Goal: Communication & Community: Answer question/provide support

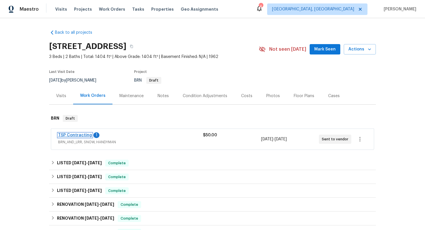
click at [76, 136] on link "TSP Contracting" at bounding box center [75, 135] width 34 height 4
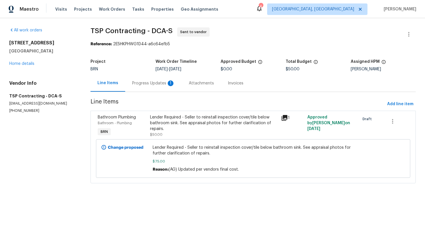
click at [154, 85] on div "Progress Updates 1" at bounding box center [153, 84] width 43 height 6
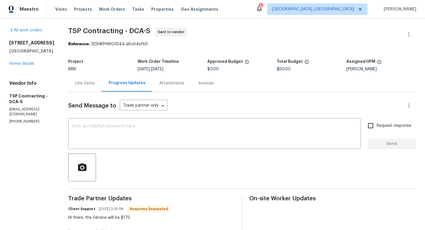
click at [81, 83] on div "Line Items" at bounding box center [85, 84] width 20 height 6
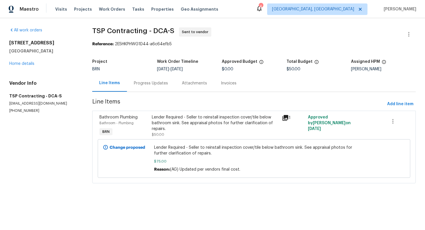
click at [176, 124] on div "Lender Required - Seller to reinstall inspection cover/tile below bathroom sink…" at bounding box center [215, 123] width 127 height 17
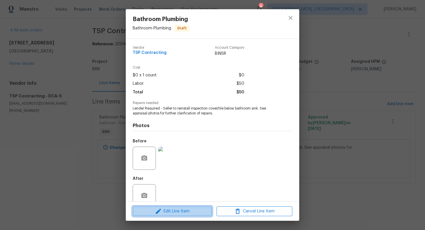
click at [166, 212] on span "Edit Line Item" at bounding box center [172, 211] width 76 height 7
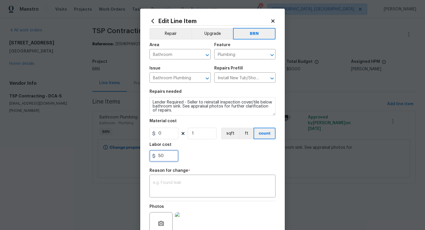
drag, startPoint x: 159, startPoint y: 157, endPoint x: 184, endPoint y: 157, distance: 25.7
click at [185, 157] on div "50" at bounding box center [212, 156] width 126 height 12
type input "175"
click at [214, 193] on textarea at bounding box center [212, 187] width 119 height 12
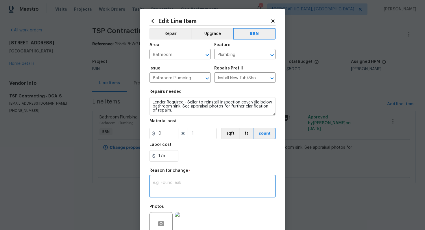
click at [195, 184] on textarea at bounding box center [212, 187] width 119 height 12
paste textarea "(AG) Updated per vendors final cost."
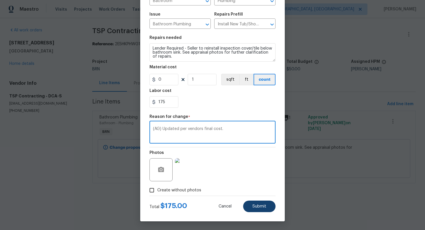
type textarea "(AG) Updated per vendors final cost."
click at [260, 205] on span "Submit" at bounding box center [259, 207] width 14 height 4
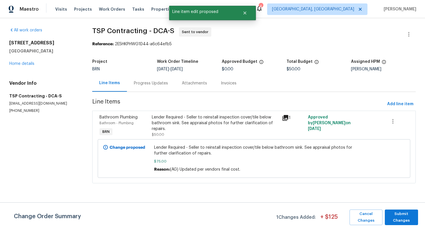
scroll to position [0, 0]
click at [408, 219] on span "Submit Changes" at bounding box center [400, 217] width 27 height 13
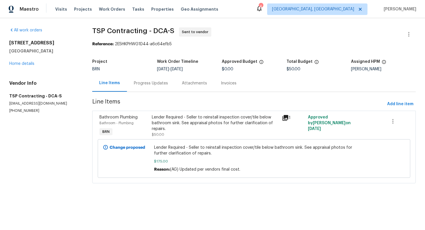
click at [153, 84] on div "Progress Updates" at bounding box center [151, 84] width 34 height 6
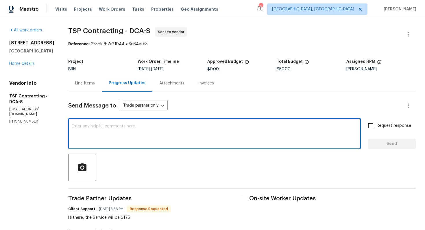
click at [146, 141] on textarea at bounding box center [214, 134] width 285 height 20
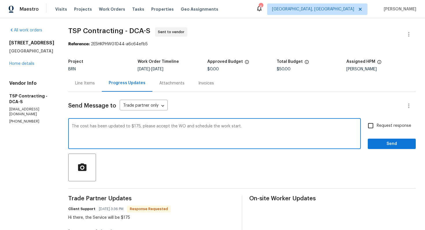
type textarea "The cost has been updated to $175, please accept the WO and schedule the work s…"
click at [374, 127] on input "Request response" at bounding box center [370, 126] width 12 height 12
checkbox input "true"
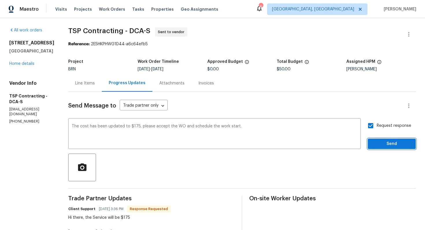
click at [381, 142] on span "Send" at bounding box center [391, 144] width 39 height 7
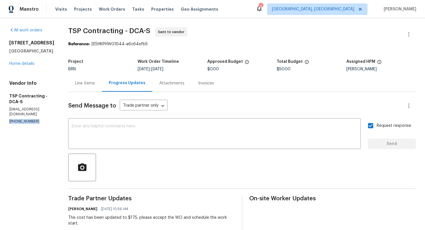
drag, startPoint x: 8, startPoint y: 128, endPoint x: 40, endPoint y: 130, distance: 31.8
click at [40, 130] on div "All work orders 5503 Inverchapel Rd Springfield, VA 22151 Home details Vendor I…" at bounding box center [212, 195] width 425 height 355
copy p "(703) 829-5656"
click at [88, 83] on div "Line Items" at bounding box center [85, 83] width 34 height 17
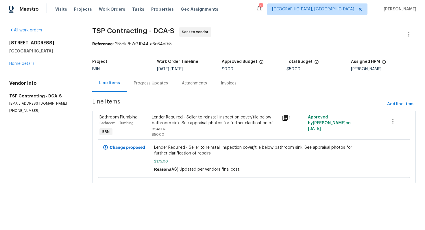
click at [156, 87] on div "Progress Updates" at bounding box center [151, 83] width 48 height 17
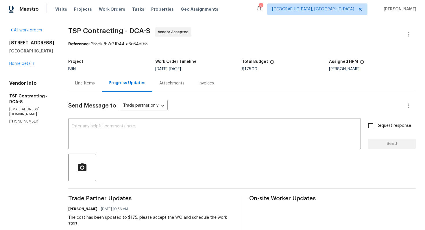
click at [255, 77] on div "Line Items Progress Updates Attachments Invoices" at bounding box center [241, 83] width 347 height 17
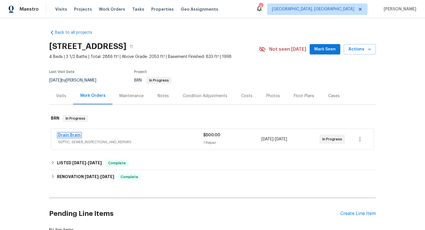
click at [76, 135] on link "Drain Brain" at bounding box center [69, 135] width 23 height 4
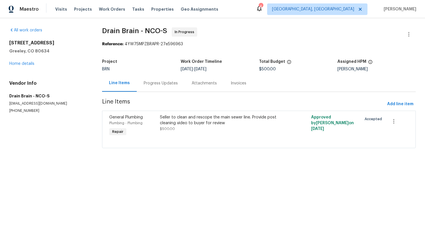
click at [158, 84] on div "Progress Updates" at bounding box center [161, 84] width 34 height 6
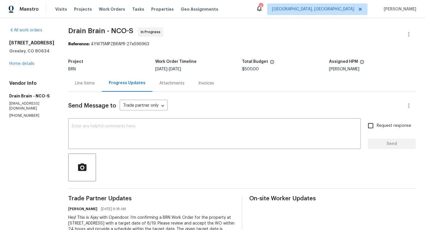
click at [92, 80] on div "Line Items" at bounding box center [85, 83] width 34 height 17
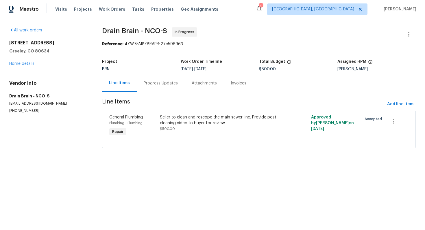
click at [148, 85] on div "Progress Updates" at bounding box center [161, 84] width 34 height 6
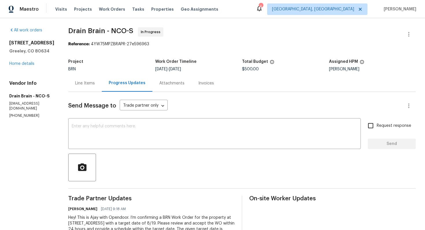
click at [102, 84] on div "Line Items" at bounding box center [85, 83] width 34 height 17
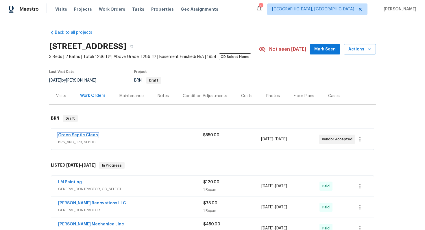
click at [89, 136] on link "Green Septic Clean" at bounding box center [78, 135] width 40 height 4
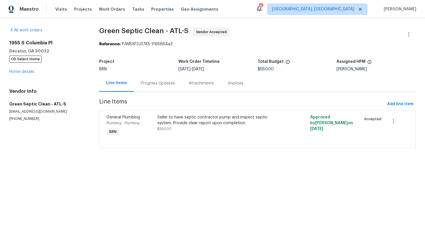
click at [150, 86] on div "Progress Updates" at bounding box center [158, 83] width 48 height 17
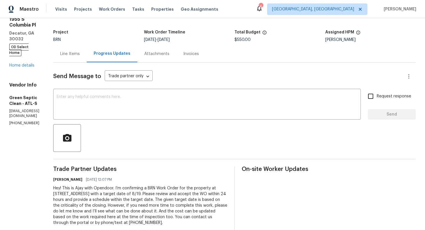
scroll to position [21, 0]
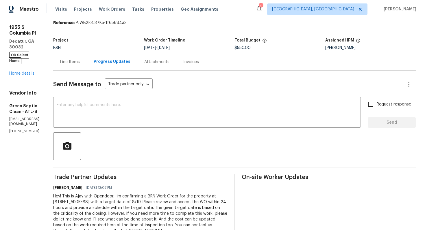
click at [138, 119] on textarea at bounding box center [207, 113] width 300 height 20
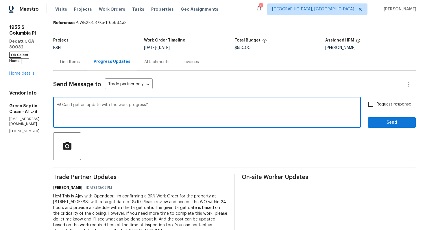
type textarea "Hi! Can I get an update with the work progress?"
click at [374, 99] on input "Request response" at bounding box center [370, 104] width 12 height 12
checkbox input "true"
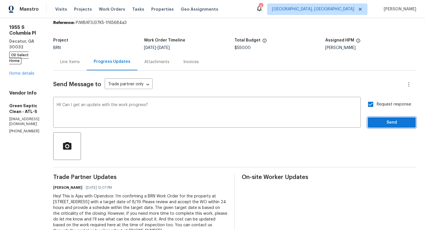
click at [383, 122] on span "Send" at bounding box center [391, 122] width 39 height 7
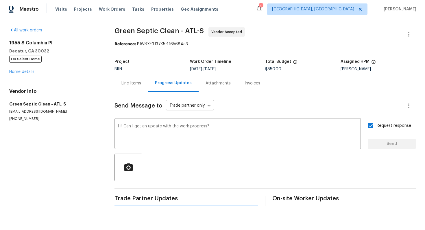
scroll to position [0, 0]
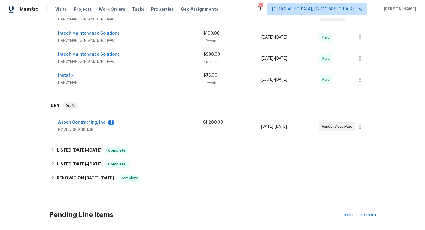
scroll to position [208, 0]
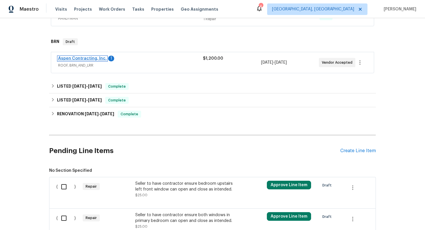
click at [84, 57] on link "Aspen Contracting, Inc." at bounding box center [82, 59] width 49 height 4
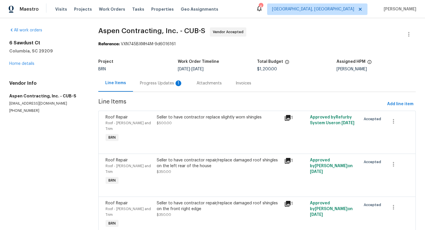
click at [154, 85] on div "Progress Updates 1" at bounding box center [161, 84] width 43 height 6
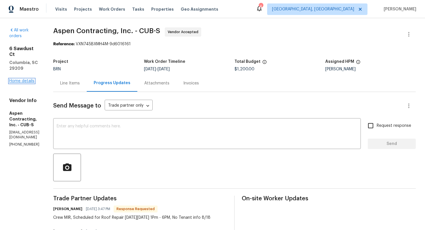
click at [22, 79] on link "Home details" at bounding box center [21, 81] width 25 height 4
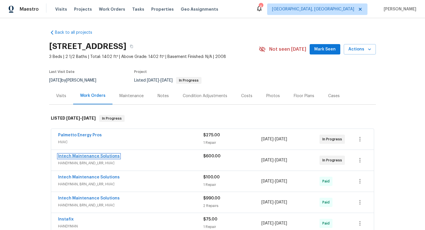
click at [76, 157] on link "Intech Maintenance Solutions" at bounding box center [89, 157] width 62 height 4
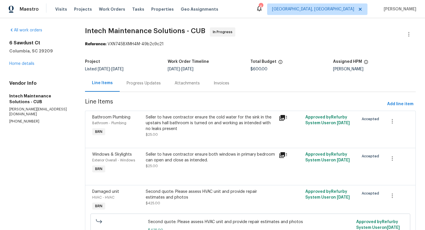
click at [155, 83] on div "Progress Updates" at bounding box center [144, 84] width 34 height 6
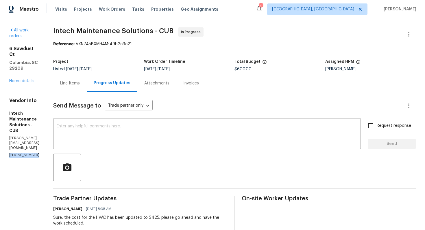
drag, startPoint x: 9, startPoint y: 128, endPoint x: 36, endPoint y: 129, distance: 27.2
copy p "[PHONE_NUMBER]"
click at [72, 88] on div "Line Items" at bounding box center [70, 83] width 34 height 17
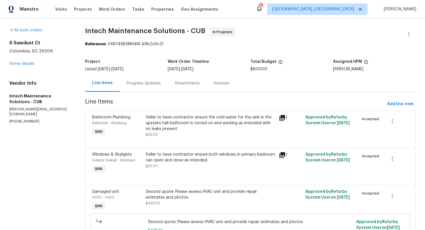
click at [133, 81] on div "Progress Updates" at bounding box center [144, 84] width 34 height 6
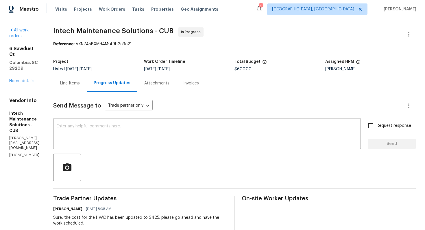
click at [70, 92] on div "Line Items" at bounding box center [70, 83] width 34 height 17
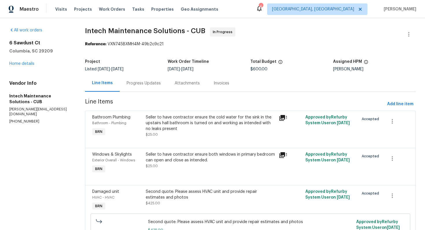
click at [129, 85] on div "Progress Updates" at bounding box center [144, 84] width 34 height 6
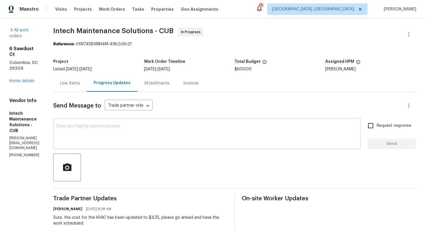
click at [163, 138] on textarea at bounding box center [207, 134] width 300 height 20
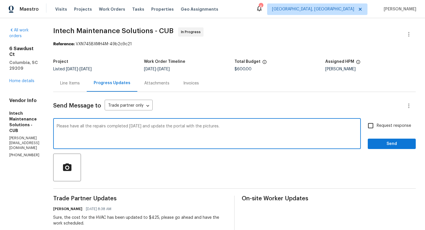
type textarea "Please have all the repairs completed tomorrow and update the portal with the p…"
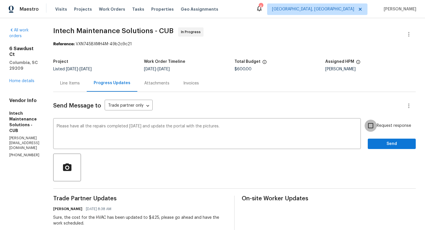
click at [375, 127] on input "Request response" at bounding box center [370, 126] width 12 height 12
checkbox input "true"
click at [377, 142] on span "Send" at bounding box center [391, 144] width 39 height 7
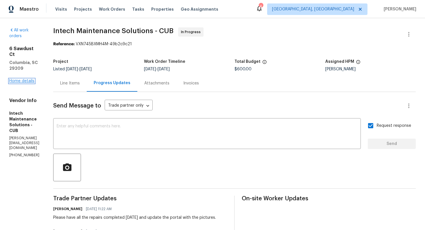
click at [27, 79] on link "Home details" at bounding box center [21, 81] width 25 height 4
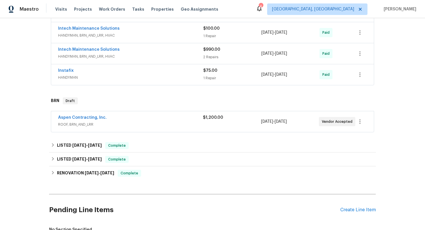
scroll to position [152, 0]
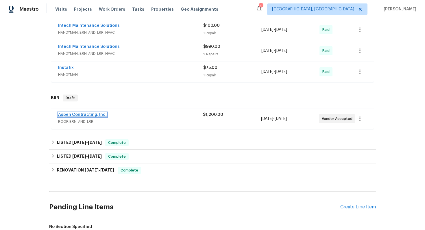
click at [79, 116] on link "Aspen Contracting, Inc." at bounding box center [82, 115] width 49 height 4
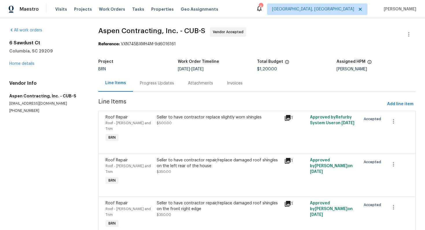
click at [156, 85] on div "Progress Updates" at bounding box center [157, 84] width 34 height 6
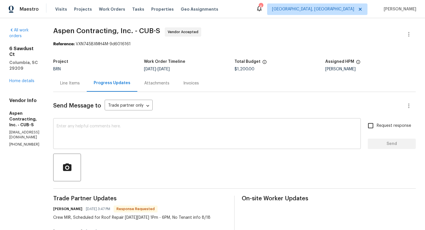
click at [150, 128] on textarea at bounding box center [207, 134] width 300 height 20
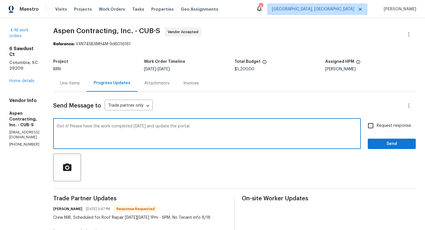
type textarea "Got it! Please have the work completed today and update the portal."
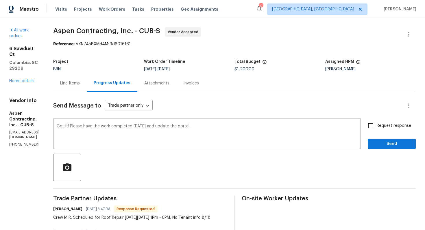
click at [388, 130] on label "Request response" at bounding box center [387, 126] width 47 height 12
click at [376, 130] on input "Request response" at bounding box center [370, 126] width 12 height 12
checkbox input "true"
click at [390, 145] on span "Send" at bounding box center [391, 144] width 39 height 7
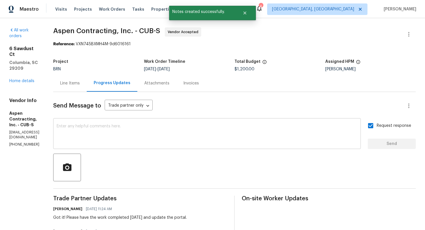
click at [203, 141] on textarea at bounding box center [207, 134] width 300 height 20
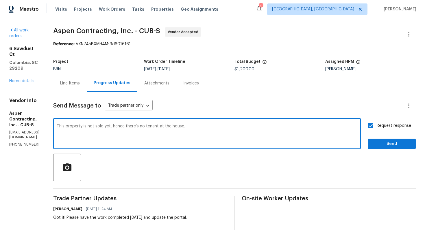
type textarea "This property is not sold yet, hence there's no tenant at the house."
click at [380, 148] on button "Send" at bounding box center [391, 144] width 48 height 11
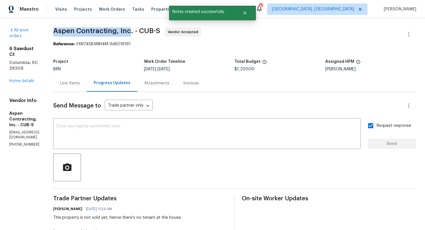
drag, startPoint x: 69, startPoint y: 30, endPoint x: 145, endPoint y: 33, distance: 76.3
click at [145, 33] on div "All work orders 6 Sawdust Ct Columbia, SC 29209 Home details Vendor Info Aspen …" at bounding box center [212, 178] width 425 height 321
copy span "Aspen Contracting, Inc"
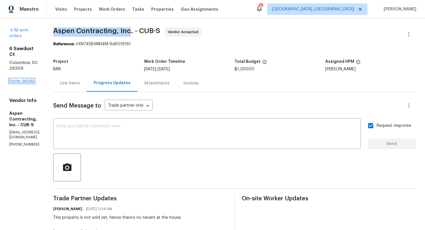
click at [28, 79] on link "Home details" at bounding box center [21, 81] width 25 height 4
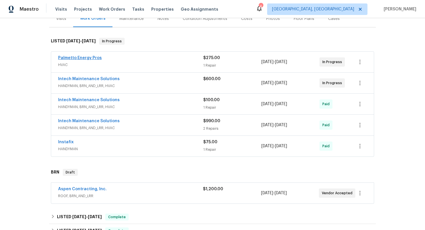
scroll to position [74, 0]
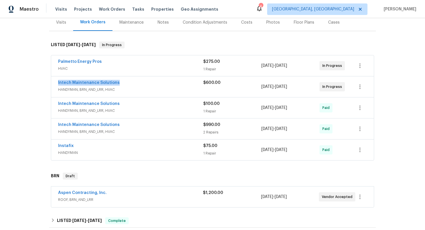
drag, startPoint x: 56, startPoint y: 82, endPoint x: 117, endPoint y: 81, distance: 60.7
click at [117, 81] on div "Intech Maintenance Solutions HANDYMAN, BRN_AND_LRR, HVAC $600.00 8/13/2025 - 8/…" at bounding box center [212, 87] width 322 height 21
copy link "Intech Maintenance Solutions"
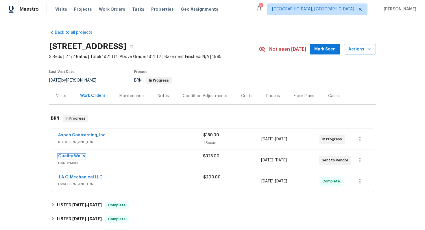
click at [68, 158] on link "Quality Walls" at bounding box center [71, 157] width 27 height 4
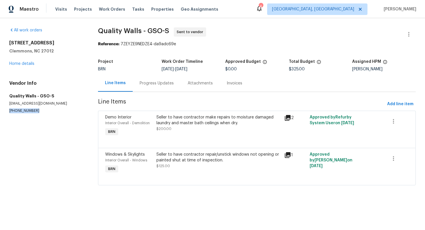
drag, startPoint x: 7, startPoint y: 112, endPoint x: 46, endPoint y: 112, distance: 38.7
click at [46, 112] on div "All work orders 105 Stonburg Rd Clemmons, NC 27012 Home details Vendor Info Qua…" at bounding box center [212, 110] width 425 height 184
copy p "(704) 830-4827"
click at [162, 88] on div "Progress Updates" at bounding box center [157, 83] width 48 height 17
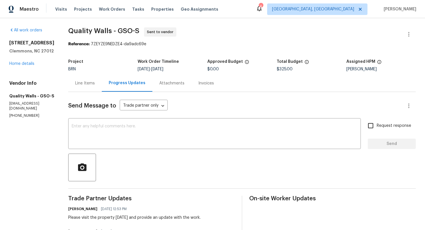
click at [90, 84] on div "Line Items" at bounding box center [85, 84] width 20 height 6
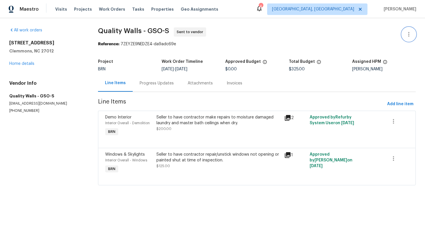
click at [413, 32] on button "button" at bounding box center [408, 34] width 14 height 14
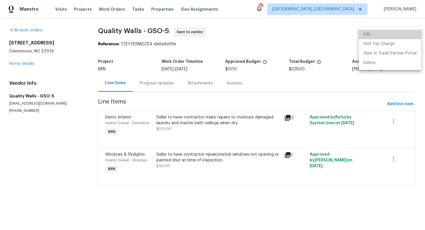
click at [403, 32] on li "Edit" at bounding box center [389, 35] width 62 height 10
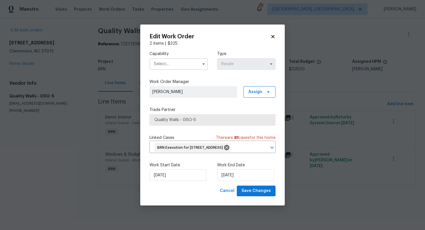
click at [272, 27] on div "Edit Work Order 2 items | $ 325 Capability Type Resale Work Order Manager Ajay …" at bounding box center [212, 115] width 144 height 181
click at [272, 36] on div "Edit Work Order 2 items | $ 325 Capability Type Resale Work Order Manager Ajay …" at bounding box center [212, 115] width 126 height 163
click at [273, 35] on icon at bounding box center [272, 36] width 3 height 3
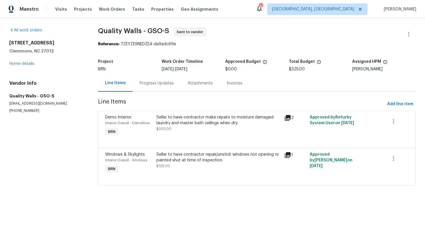
click at [161, 88] on div "Progress Updates" at bounding box center [157, 83] width 48 height 17
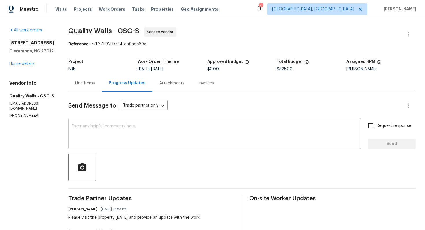
click at [132, 133] on textarea at bounding box center [214, 134] width 285 height 20
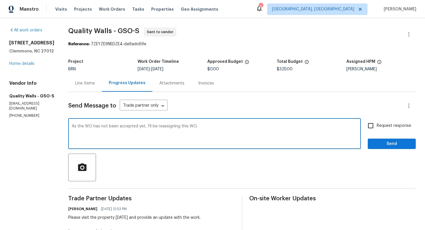
type textarea "As the WO has not been accepted yet, I'll be reassigning this WO."
click at [371, 125] on input "Request response" at bounding box center [370, 126] width 12 height 12
checkbox input "true"
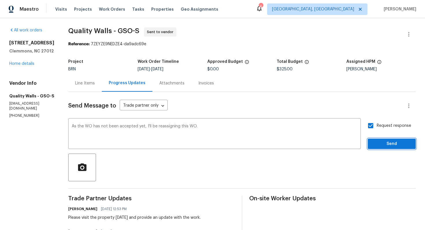
click at [376, 143] on span "Send" at bounding box center [391, 144] width 39 height 7
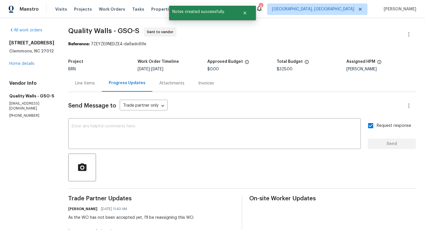
click at [85, 89] on div "Line Items" at bounding box center [85, 83] width 34 height 17
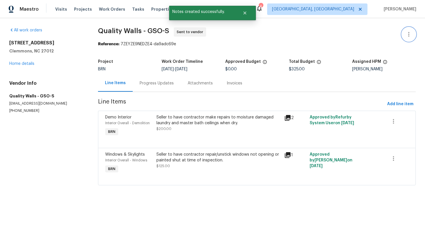
click at [410, 29] on button "button" at bounding box center [408, 34] width 14 height 14
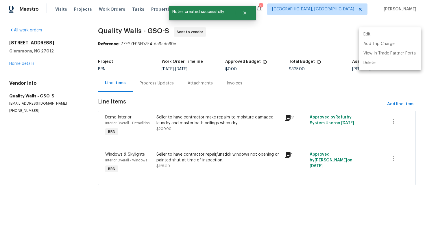
click at [407, 34] on li "Edit" at bounding box center [389, 35] width 62 height 10
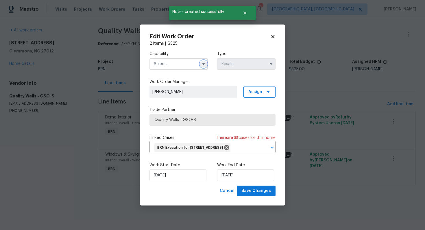
click at [202, 62] on icon "button" at bounding box center [203, 64] width 5 height 5
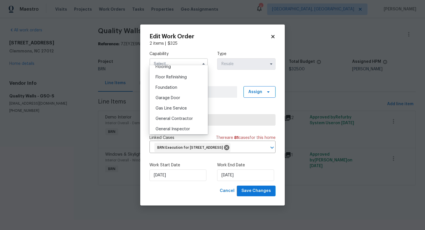
scroll to position [231, 0]
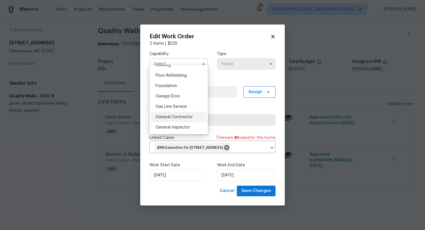
click at [165, 117] on span "General Contractor" at bounding box center [173, 117] width 37 height 4
type input "General Contractor"
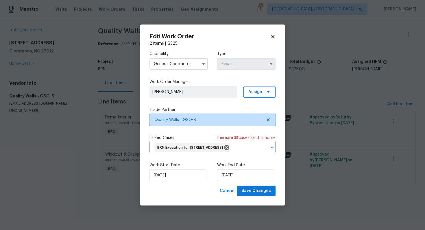
click at [270, 118] on icon at bounding box center [268, 120] width 5 height 5
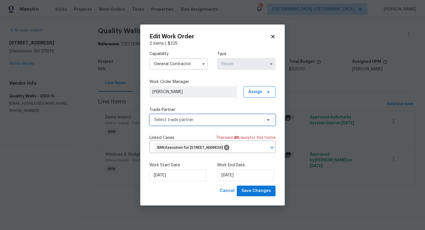
click at [258, 117] on span "Select trade partner" at bounding box center [208, 120] width 108 height 6
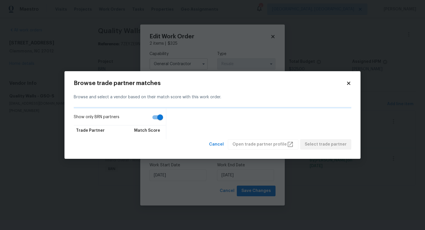
click at [156, 118] on input "Show only BRN partners" at bounding box center [160, 117] width 33 height 11
checkbox input "false"
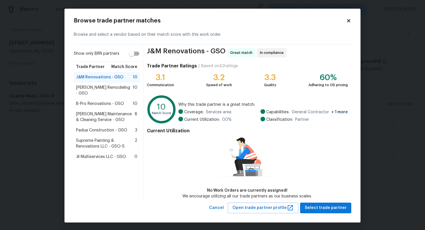
click at [101, 101] on span "B-Pro Renovations - GSO" at bounding box center [100, 104] width 48 height 6
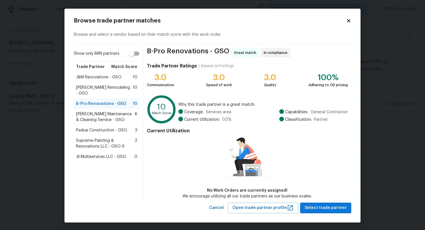
click at [106, 76] on span "J&M Renovations - GSO" at bounding box center [98, 78] width 45 height 6
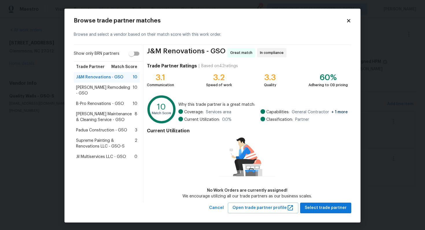
click at [100, 101] on span "B-Pro Renovations - GSO" at bounding box center [100, 104] width 48 height 6
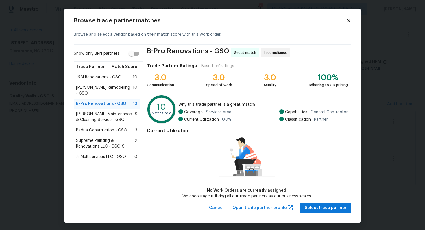
scroll to position [1, 0]
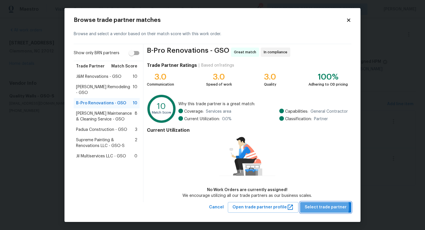
click at [322, 207] on span "Select trade partner" at bounding box center [325, 207] width 42 height 7
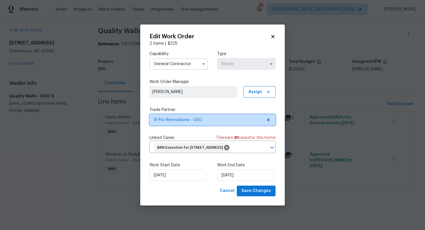
scroll to position [0, 0]
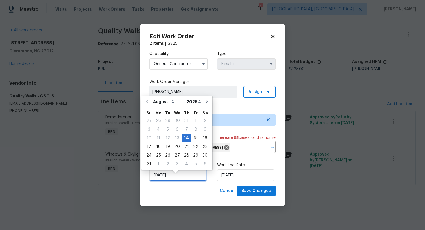
click at [163, 181] on input "8/14/2025" at bounding box center [177, 176] width 57 height 12
click at [164, 150] on div "19" at bounding box center [167, 147] width 9 height 8
type input "8/19/2025"
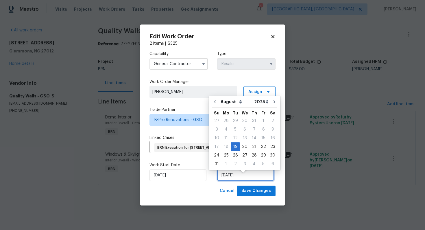
click at [227, 181] on input "8/19/2025" at bounding box center [245, 176] width 57 height 12
click at [250, 148] on div "21" at bounding box center [253, 147] width 9 height 8
type input "8/21/2025"
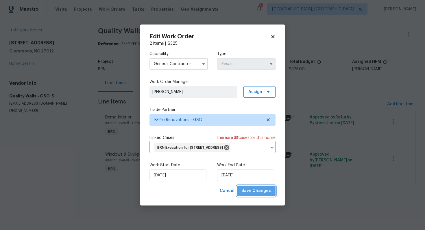
click at [259, 195] on span "Save Changes" at bounding box center [255, 191] width 29 height 7
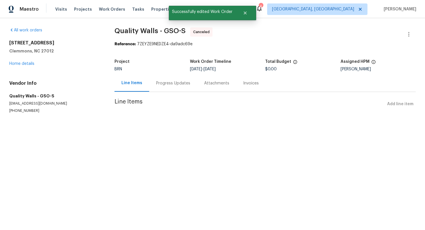
click at [164, 84] on div "Progress Updates" at bounding box center [173, 84] width 34 height 6
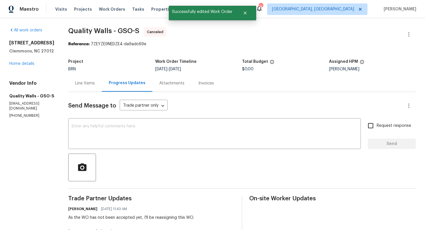
scroll to position [86, 0]
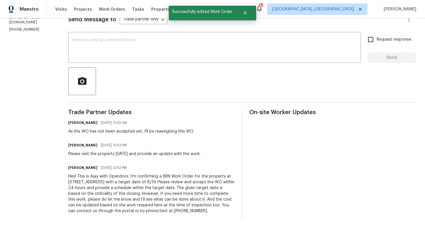
click at [118, 185] on div "Hey! This is Ajay with Opendoor. I’m confirming a BRN Work Order for the proper…" at bounding box center [151, 194] width 166 height 40
copy div "Clemmons"
click at [118, 185] on div "Hey! This is Ajay with Opendoor. I’m confirming a BRN Work Order for the proper…" at bounding box center [151, 194] width 166 height 40
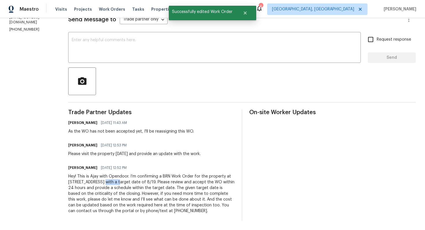
click at [118, 185] on div "Hey! This is Ajay with Opendoor. I’m confirming a BRN Work Order for the proper…" at bounding box center [151, 194] width 166 height 40
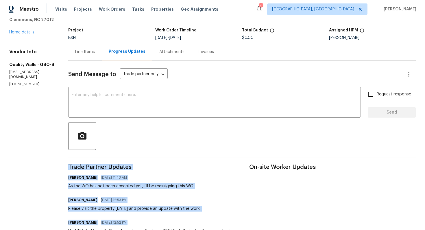
scroll to position [0, 0]
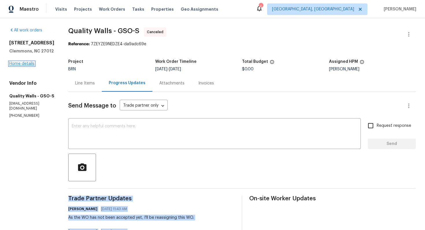
click at [28, 64] on link "Home details" at bounding box center [21, 64] width 25 height 4
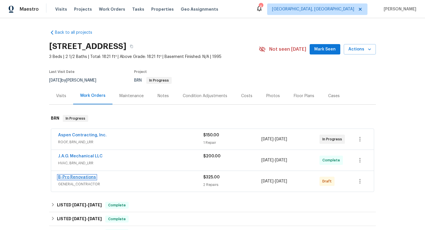
click at [72, 177] on link "B-Pro Renovations" at bounding box center [77, 178] width 38 height 4
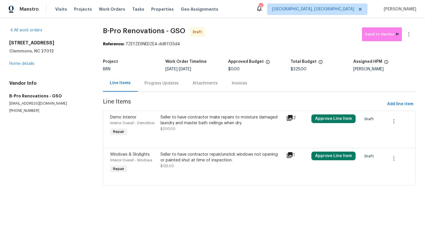
click at [155, 81] on div "Progress Updates" at bounding box center [161, 84] width 34 height 6
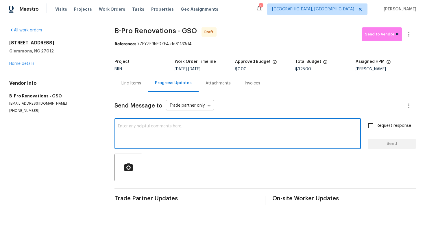
click at [147, 136] on textarea at bounding box center [237, 134] width 239 height 20
paste textarea "Hey! This is Ajay with Opendoor. I’m confirming a BRN Work Order for the proper…"
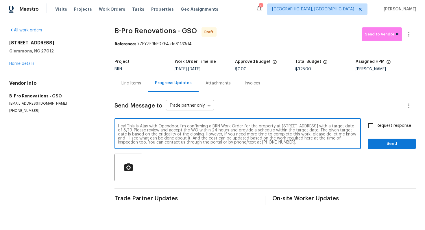
click at [165, 131] on textarea "Hey! This is Ajay with Opendoor. I’m confirming a BRN Work Order for the proper…" at bounding box center [237, 134] width 239 height 20
type textarea "Hey! This is Ajay with Opendoor. I’m confirming a BRN Work Order for the proper…"
click at [374, 124] on input "Request response" at bounding box center [370, 126] width 12 height 12
checkbox input "true"
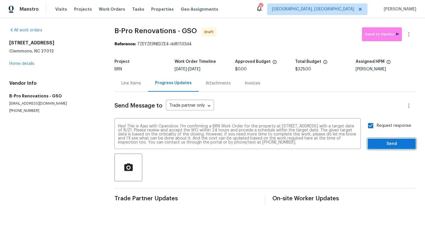
click at [384, 148] on button "Send" at bounding box center [391, 144] width 48 height 11
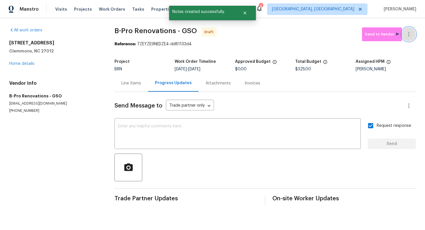
click at [407, 33] on icon "button" at bounding box center [408, 34] width 7 height 7
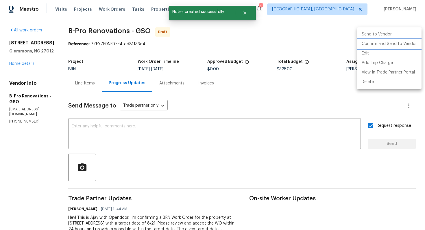
click at [405, 42] on li "Confirm and Send to Vendor" at bounding box center [389, 44] width 64 height 10
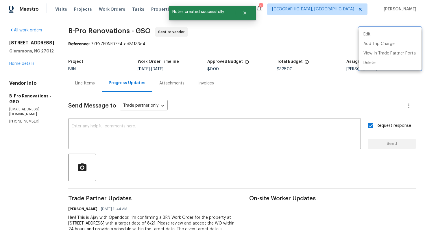
click at [233, 104] on div at bounding box center [212, 115] width 425 height 230
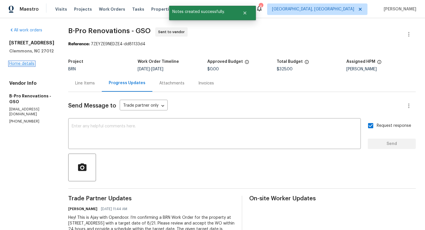
click at [28, 63] on link "Home details" at bounding box center [21, 64] width 25 height 4
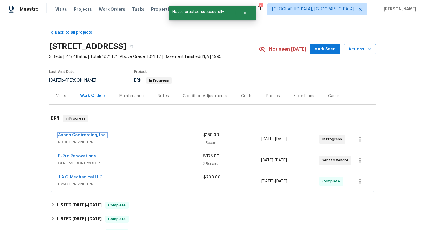
click at [70, 135] on link "Aspen Contracting, Inc." at bounding box center [82, 135] width 49 height 4
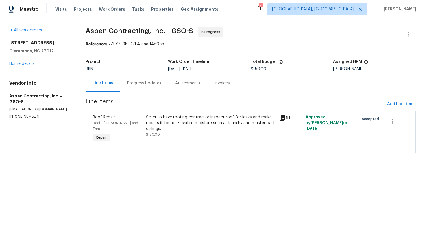
click at [155, 85] on div "Progress Updates" at bounding box center [144, 84] width 34 height 6
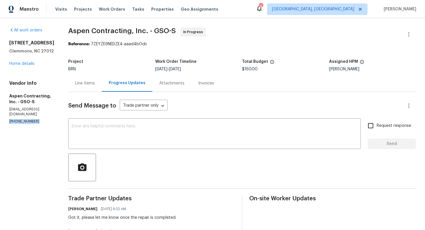
drag, startPoint x: 8, startPoint y: 117, endPoint x: 37, endPoint y: 117, distance: 28.9
click at [38, 117] on div "All work orders 105 Stonburg Rd Clemmons, NC 27012 Home details Vendor Info Asp…" at bounding box center [212, 181] width 425 height 327
copy p "(877) 784-7663"
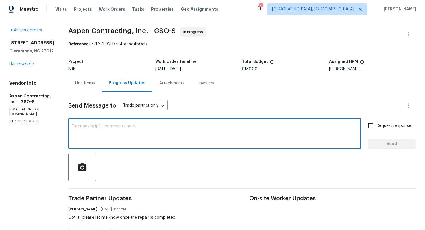
click at [164, 129] on textarea at bounding box center [214, 134] width 285 height 20
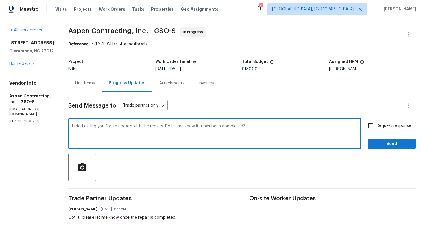
type textarea "I tried calling you for an update with the repairs. Do let me know if it has be…"
click at [388, 126] on span "Request response" at bounding box center [393, 126] width 34 height 6
click at [376, 126] on input "Request response" at bounding box center [370, 126] width 12 height 12
checkbox input "true"
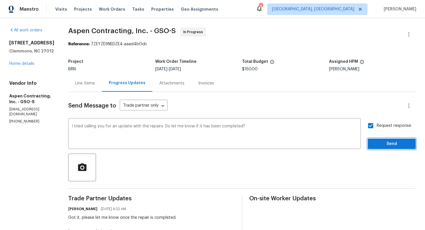
click at [389, 141] on span "Send" at bounding box center [391, 144] width 39 height 7
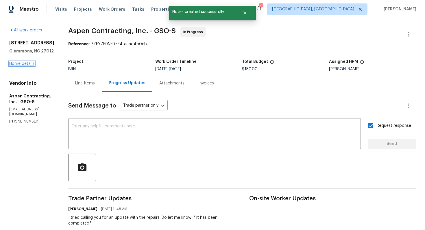
click at [29, 65] on link "Home details" at bounding box center [21, 64] width 25 height 4
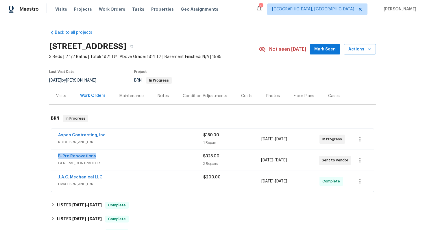
drag, startPoint x: 56, startPoint y: 157, endPoint x: 116, endPoint y: 156, distance: 60.1
click at [116, 156] on div "B-Pro Renovations GENERAL_CONTRACTOR $325.00 2 Repairs 8/19/2025 - 8/21/2025 Se…" at bounding box center [212, 160] width 322 height 21
copy link "B-Pro Renovations"
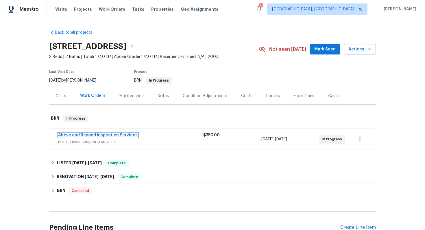
click at [92, 135] on link "Above and Beyond Inspection Services" at bounding box center [97, 135] width 79 height 4
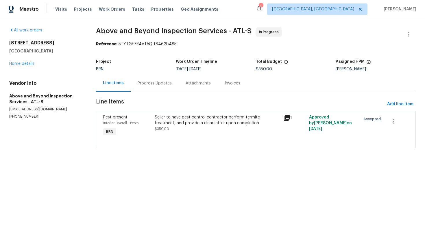
click at [143, 84] on div "Progress Updates" at bounding box center [154, 84] width 34 height 6
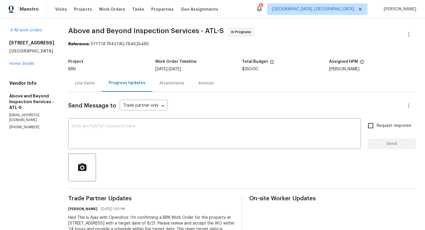
click at [102, 89] on div "Line Items" at bounding box center [85, 83] width 34 height 17
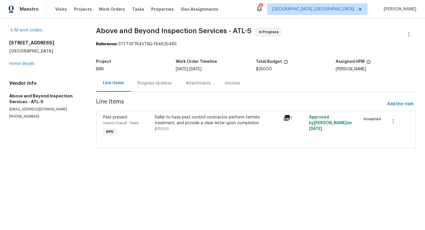
click at [156, 85] on div "Progress Updates" at bounding box center [154, 84] width 34 height 6
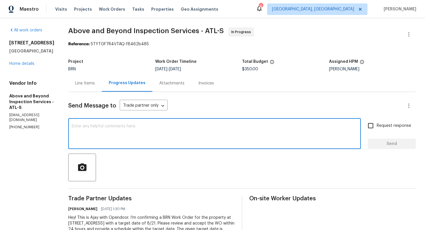
click at [115, 131] on textarea at bounding box center [214, 134] width 285 height 20
drag, startPoint x: 115, startPoint y: 127, endPoint x: 196, endPoint y: 128, distance: 80.6
click at [196, 128] on textarea "Please have the work completed and let me know" at bounding box center [214, 134] width 285 height 20
click at [155, 125] on textarea "Please have the work completed and let me know" at bounding box center [214, 134] width 285 height 20
click at [163, 127] on textarea "Please have the work completed and let me know" at bounding box center [214, 134] width 285 height 20
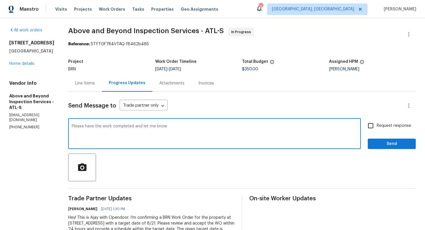
drag, startPoint x: 123, startPoint y: 128, endPoint x: 155, endPoint y: 128, distance: 32.1
click at [155, 128] on textarea "Please have the work completed and let me know" at bounding box center [214, 134] width 285 height 20
click at [204, 126] on textarea "Please have the documents uploaded and let me know" at bounding box center [214, 134] width 285 height 20
type textarea "Please have the documents uploaded and let me know."
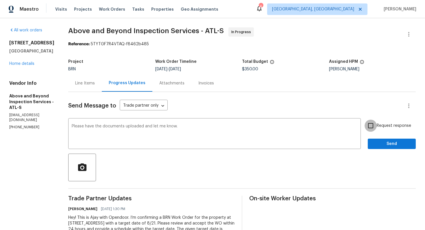
click at [375, 126] on input "Request response" at bounding box center [370, 126] width 12 height 12
checkbox input "true"
click at [381, 144] on span "Send" at bounding box center [391, 144] width 39 height 7
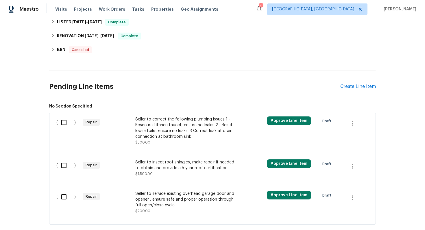
scroll to position [285, 0]
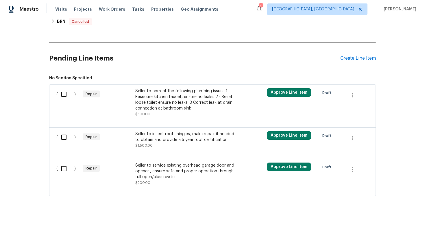
click at [179, 170] on div "Seller to service existing overhead garage door and opener , ensure safe and pr…" at bounding box center [186, 171] width 102 height 17
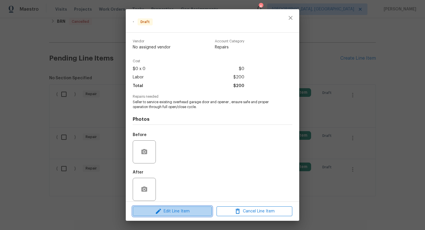
click at [172, 211] on span "Edit Line Item" at bounding box center [172, 211] width 76 height 7
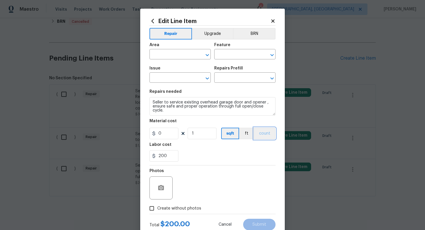
click at [267, 132] on button "count" at bounding box center [265, 134] width 22 height 12
click at [251, 31] on button "BRN" at bounding box center [254, 34] width 42 height 12
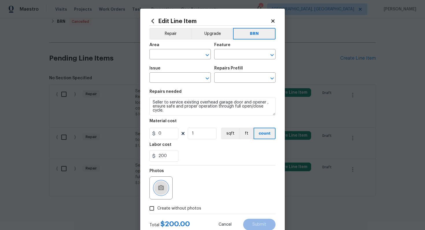
click at [158, 189] on icon "button" at bounding box center [161, 187] width 6 height 5
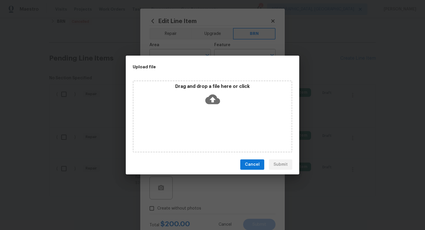
click at [212, 97] on icon at bounding box center [212, 99] width 15 height 15
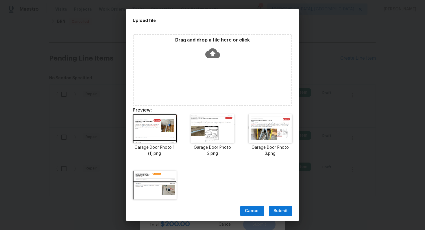
click at [282, 209] on span "Submit" at bounding box center [280, 211] width 14 height 7
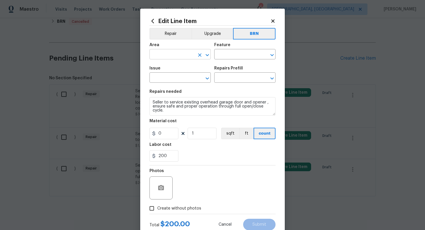
click at [161, 56] on input "text" at bounding box center [171, 55] width 45 height 9
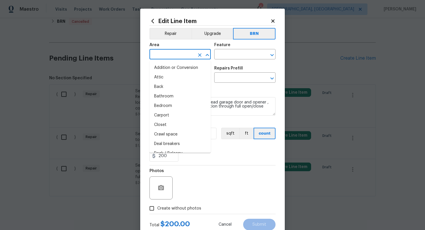
type input "g"
type input "as"
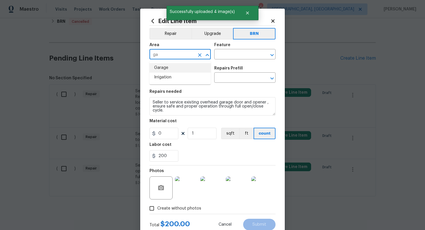
click at [174, 66] on li "Garage" at bounding box center [179, 68] width 61 height 10
type input "Garage"
click at [224, 52] on input "text" at bounding box center [236, 55] width 45 height 9
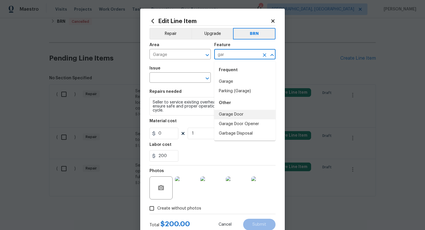
click at [236, 116] on li "Garage Door" at bounding box center [244, 115] width 61 height 10
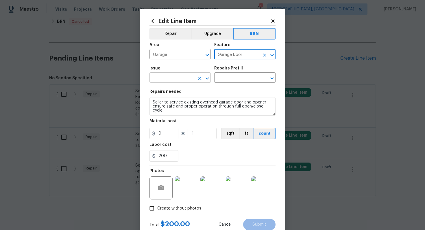
type input "Garage Door"
click at [172, 78] on input "text" at bounding box center [171, 78] width 45 height 9
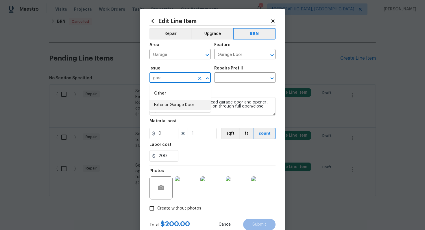
click at [182, 104] on li "Exterior Garage Door" at bounding box center [179, 106] width 61 height 10
type input "Exterior Garage Door"
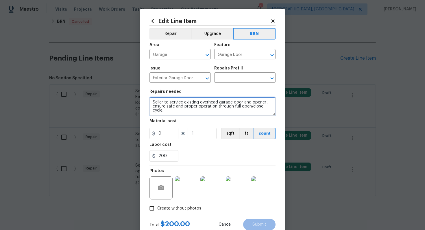
drag, startPoint x: 152, startPoint y: 103, endPoint x: 174, endPoint y: 116, distance: 25.2
click at [174, 116] on textarea "Seller to service existing overhead garage door and opener , ensure safe and pr…" at bounding box center [212, 106] width 126 height 18
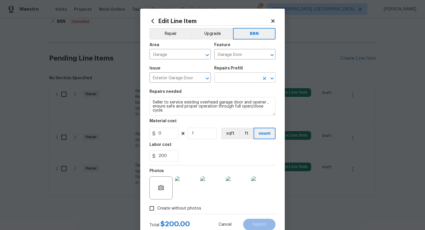
click at [235, 80] on input "text" at bounding box center [236, 78] width 45 height 9
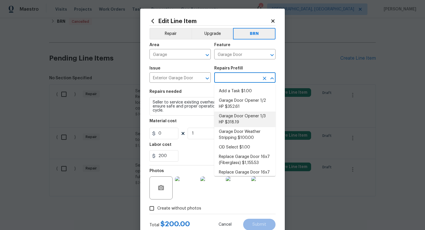
click at [234, 115] on li "Garage Door Opener 1/3 HP $318.19" at bounding box center [244, 120] width 61 height 16
type input "Interior Door"
type input "Garage Door Opener 1/3 HP $318.19"
type textarea "Remove the existing garage door opener and hardware/anchoring system. Install a…"
type input "318.19"
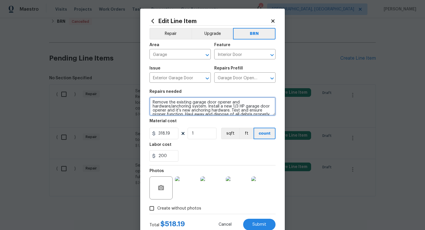
scroll to position [4, 0]
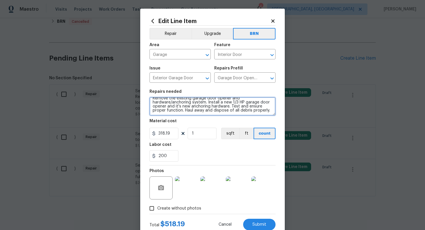
drag, startPoint x: 152, startPoint y: 104, endPoint x: 190, endPoint y: 116, distance: 39.6
click at [190, 116] on section "Repairs needed Remove the existing garage door opener and hardware/anchoring sy…" at bounding box center [212, 125] width 126 height 79
paste textarea "Seller to service existing overhead garage door and opener , ensure safe and pr…"
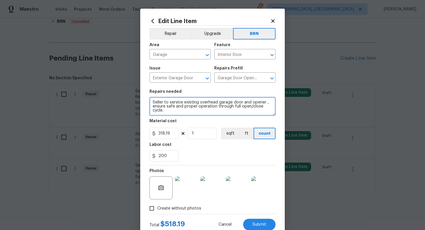
scroll to position [0, 0]
type textarea "Seller to service existing overhead garage door and opener , ensure safe and pr…"
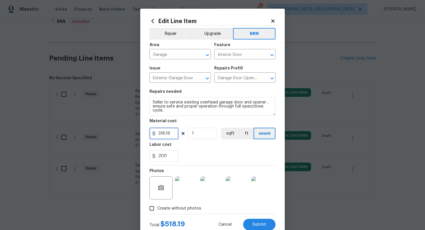
drag, startPoint x: 173, startPoint y: 136, endPoint x: 154, endPoint y: 135, distance: 18.8
click at [154, 135] on div "318.19" at bounding box center [163, 134] width 29 height 12
type input "0"
click at [216, 153] on div "200" at bounding box center [212, 156] width 126 height 12
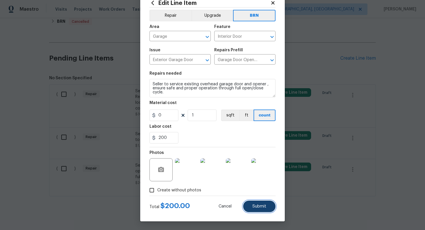
click at [254, 205] on span "Submit" at bounding box center [259, 207] width 14 height 4
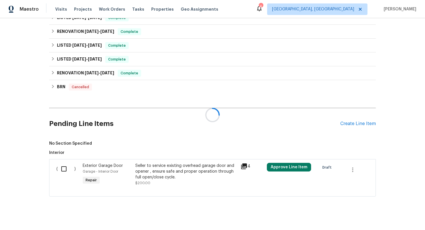
scroll to position [285, 0]
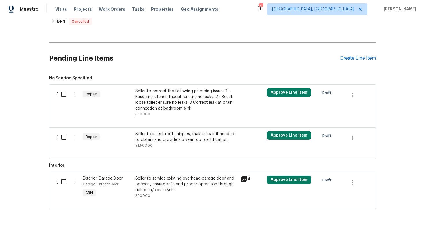
click at [189, 101] on div "Seller to correct the following plumbing issues 1 - Resecure kitchen faucet, en…" at bounding box center [186, 99] width 102 height 23
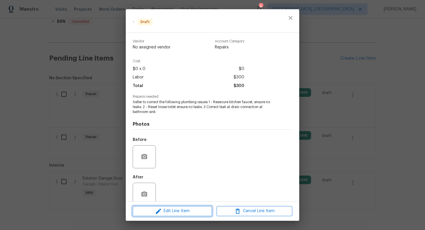
click at [174, 213] on span "Edit Line Item" at bounding box center [172, 211] width 76 height 7
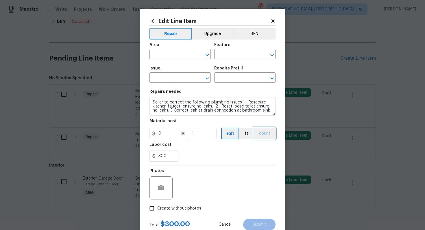
click at [265, 136] on button "count" at bounding box center [265, 134] width 22 height 12
click at [257, 32] on button "BRN" at bounding box center [254, 34] width 42 height 12
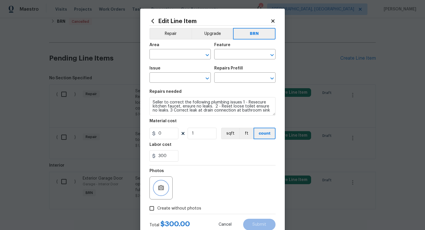
click at [161, 190] on icon "button" at bounding box center [161, 187] width 6 height 5
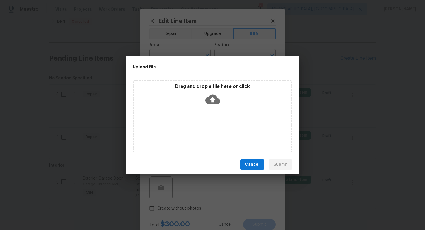
click at [211, 99] on icon at bounding box center [212, 99] width 15 height 15
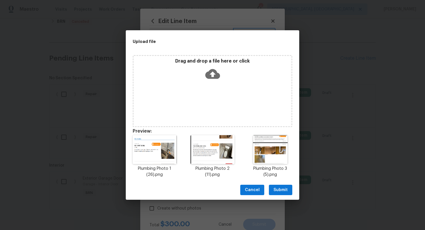
click at [278, 188] on span "Submit" at bounding box center [280, 190] width 14 height 7
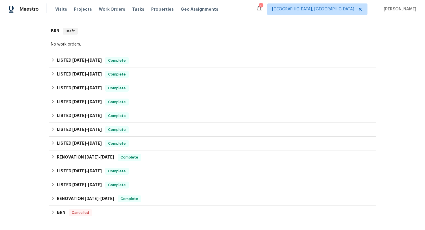
scroll to position [298, 0]
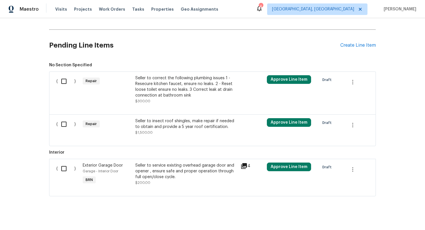
click at [187, 80] on div "Seller to correct the following plumbing issues 1 - Resecure kitchen faucet, en…" at bounding box center [186, 86] width 102 height 23
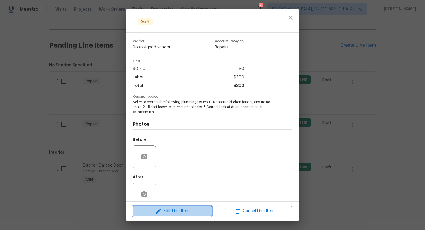
click at [187, 210] on span "Edit Line Item" at bounding box center [172, 211] width 76 height 7
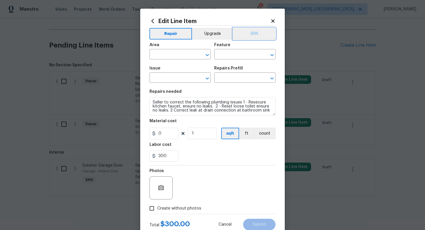
click at [263, 38] on button "BRN" at bounding box center [254, 34] width 42 height 12
click at [163, 187] on icon "button" at bounding box center [161, 187] width 6 height 5
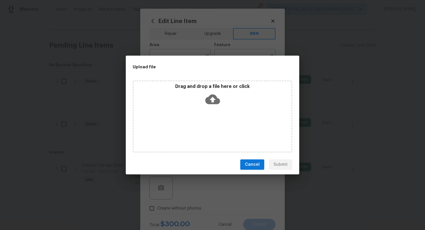
click at [213, 100] on icon at bounding box center [212, 100] width 15 height 10
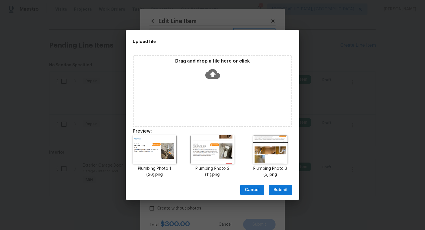
click at [280, 191] on span "Submit" at bounding box center [280, 190] width 14 height 7
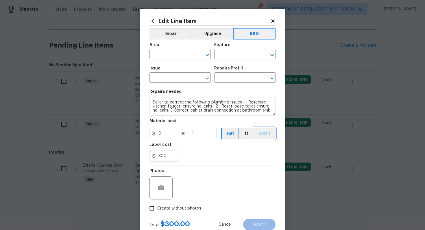
click at [264, 133] on button "count" at bounding box center [265, 134] width 22 height 12
click at [178, 56] on input "text" at bounding box center [171, 55] width 45 height 9
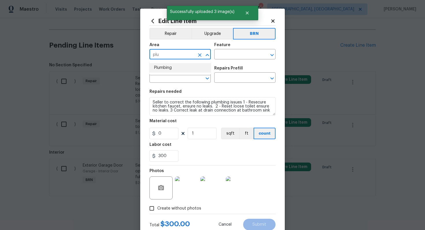
click at [179, 69] on li "Plumbing" at bounding box center [179, 68] width 61 height 10
type input "Plumbing"
click at [238, 53] on input "text" at bounding box center [236, 55] width 45 height 9
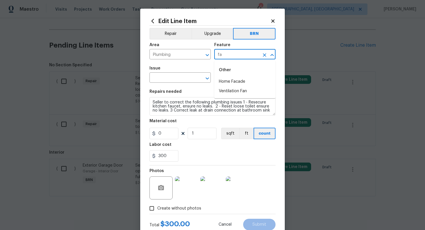
type input "f"
click at [233, 89] on li "Plumbing" at bounding box center [244, 92] width 61 height 10
type input "Plumbing"
click at [169, 79] on input "text" at bounding box center [171, 78] width 45 height 9
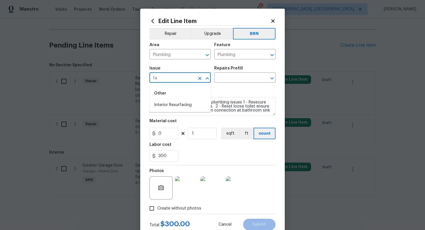
type input "f"
click at [170, 120] on li "General Plumbing" at bounding box center [179, 125] width 61 height 10
type input "General Plumbing"
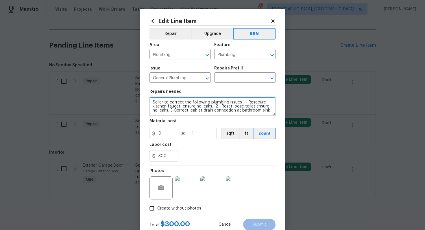
drag, startPoint x: 152, startPoint y: 104, endPoint x: 200, endPoint y: 123, distance: 51.2
click at [200, 123] on section "Repairs needed Seller to correct the following plumbing issues 1 - Resecure kit…" at bounding box center [212, 125] width 126 height 79
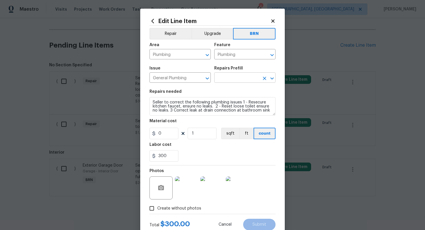
click at [233, 79] on input "text" at bounding box center [236, 78] width 45 height 9
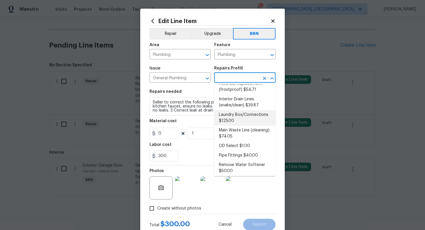
scroll to position [72, 0]
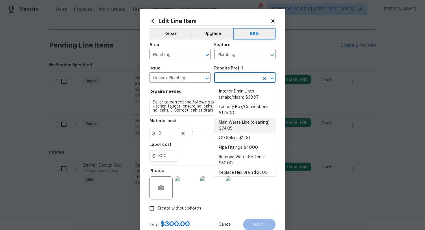
click at [243, 129] on li "Main Waste Line (cleaning) $74.05" at bounding box center [244, 126] width 61 height 16
type input "Main Waste Line (cleaning) $74.05"
type textarea "Prep and clear the main waste drain line of any obstructions being cautious as …"
type input "74.05"
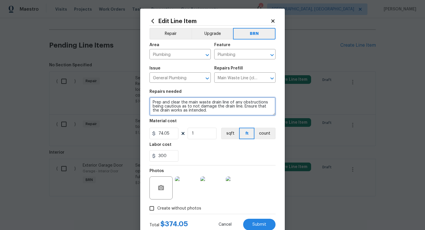
drag, startPoint x: 151, startPoint y: 104, endPoint x: 208, endPoint y: 117, distance: 57.8
click at [208, 117] on section "Repairs needed Prep and clear the main waste drain line of any obstructions bei…" at bounding box center [212, 125] width 126 height 79
paste textarea "Seller to correct the following plumbing issues 1 - Resecure kitchen faucet, en…"
type textarea "Seller to correct the following plumbing issues 1 - Resecure kitchen faucet, en…"
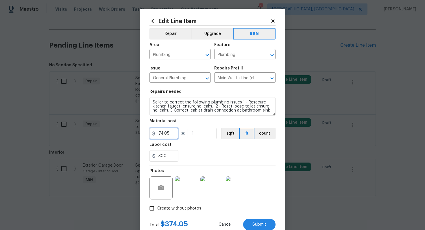
drag, startPoint x: 175, startPoint y: 134, endPoint x: 149, endPoint y: 134, distance: 26.3
click at [149, 134] on div "Edit Line Item Repair Upgrade BRN Area Plumbing ​ Feature Plumbing ​ Issue Gene…" at bounding box center [212, 124] width 144 height 231
type input "0"
click at [265, 136] on button "count" at bounding box center [264, 134] width 21 height 12
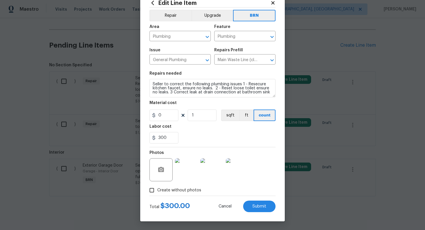
click at [255, 134] on div "300" at bounding box center [212, 138] width 126 height 12
click at [263, 209] on span "Submit" at bounding box center [259, 207] width 14 height 4
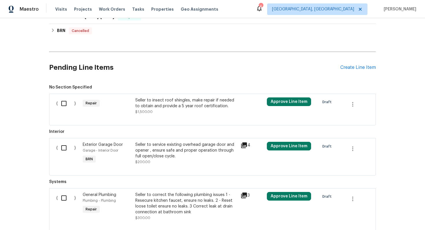
scroll to position [298, 0]
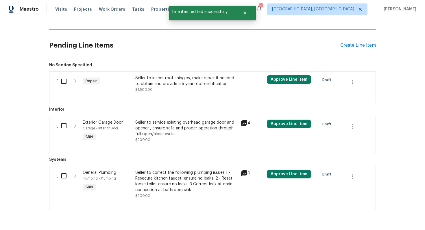
click at [180, 75] on div "Seller to insect roof shingles, make repair if needed to obtain and provide a 5…" at bounding box center [186, 81] width 102 height 12
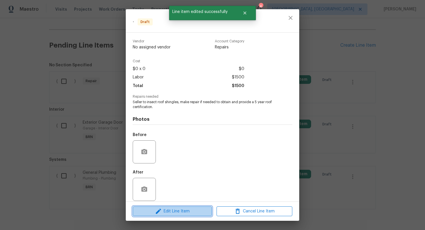
click at [172, 212] on span "Edit Line Item" at bounding box center [172, 211] width 76 height 7
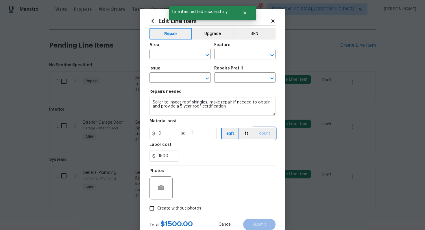
click at [262, 133] on button "count" at bounding box center [265, 134] width 22 height 12
click at [258, 37] on button "BRN" at bounding box center [254, 34] width 42 height 12
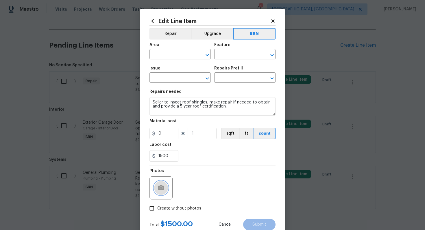
click at [160, 186] on icon "button" at bounding box center [161, 187] width 6 height 5
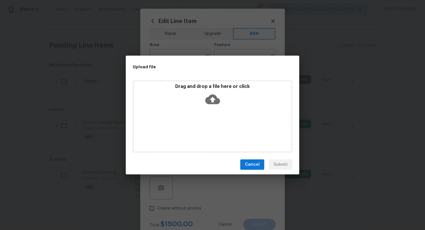
click at [209, 106] on icon at bounding box center [212, 99] width 15 height 15
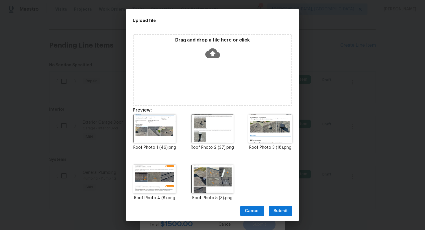
click at [279, 214] on span "Submit" at bounding box center [280, 211] width 14 height 7
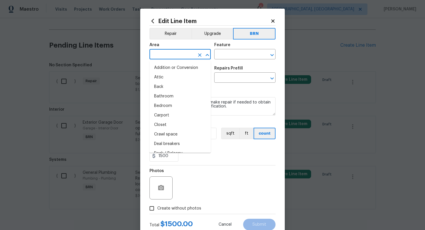
click at [168, 54] on input "text" at bounding box center [171, 55] width 45 height 9
type input "r"
type input "oof"
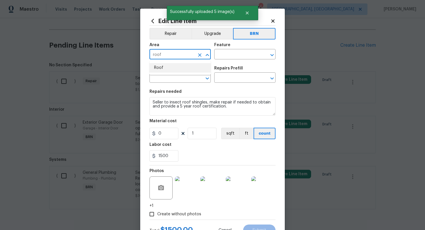
click at [175, 68] on li "Roof" at bounding box center [179, 68] width 61 height 10
type input "Roof"
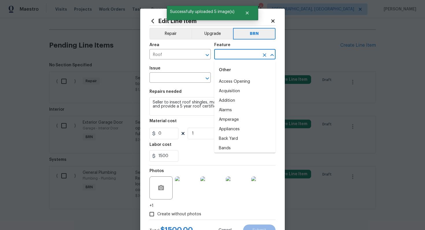
click at [235, 55] on input "text" at bounding box center [236, 55] width 45 height 9
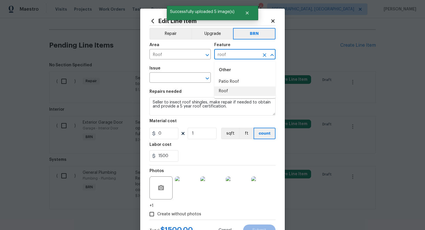
click at [234, 93] on li "Roof" at bounding box center [244, 92] width 61 height 10
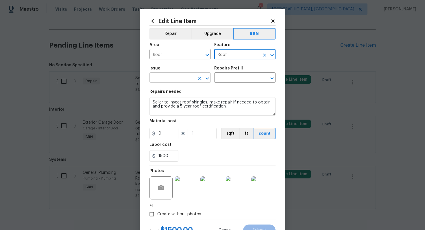
type input "Roof"
click at [174, 80] on input "text" at bounding box center [171, 78] width 45 height 9
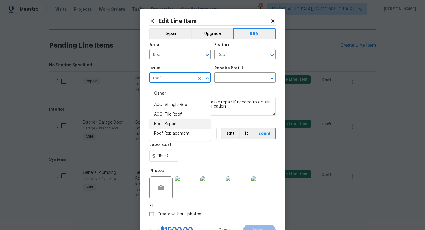
click at [175, 125] on li "Roof Repair" at bounding box center [179, 125] width 61 height 10
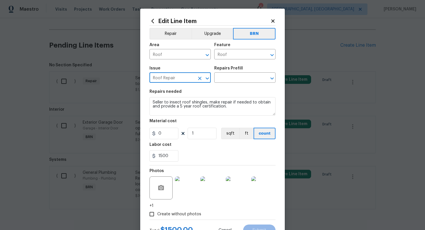
type input "Roof Repair"
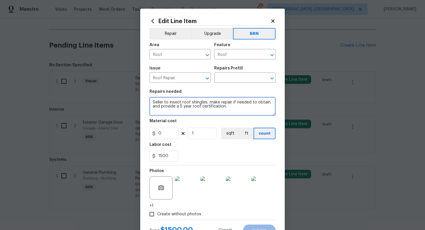
drag, startPoint x: 152, startPoint y: 103, endPoint x: 234, endPoint y: 112, distance: 82.6
click at [234, 112] on textarea "Seller to insect roof shingles, make repair if needed to obtain and provide a 5…" at bounding box center [212, 106] width 126 height 18
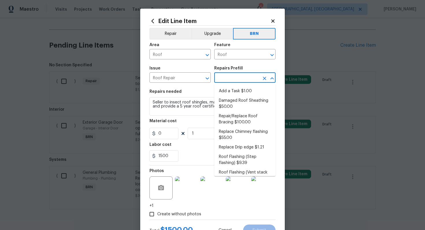
click at [245, 79] on input "text" at bounding box center [236, 78] width 45 height 9
click at [241, 115] on li "Repair/Replace Roof Bracing $100.00" at bounding box center [244, 120] width 61 height 16
type input "Eaves and Trim"
type input "Repair/Replace Roof Bracing $100.00"
type textarea "Prep the affected area (remove existing braces if present) and install new brac…"
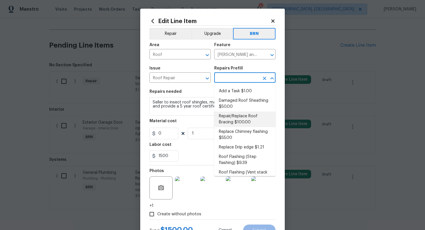
type input "100"
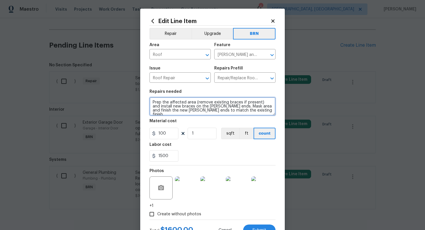
drag, startPoint x: 151, startPoint y: 102, endPoint x: 195, endPoint y: 122, distance: 48.3
click at [196, 122] on section "Repairs needed Prep the affected area (remove existing braces if present) and i…" at bounding box center [212, 125] width 126 height 79
paste textarea "Seller to insect roof shingles, make repair if needed to obtain and provide a 5…"
type textarea "Seller to insect roof shingles, make repair if needed to obtain and provide a 5…"
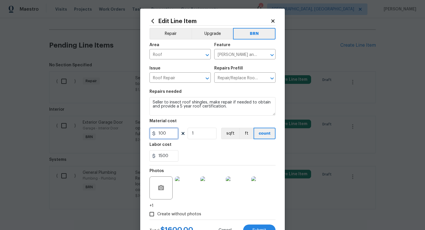
click at [161, 135] on input "100" at bounding box center [163, 134] width 29 height 12
type input "0"
click at [216, 148] on div "Labor cost" at bounding box center [212, 147] width 126 height 8
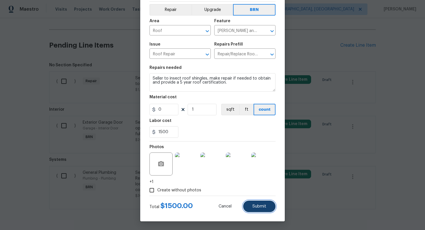
click at [263, 205] on span "Submit" at bounding box center [259, 207] width 14 height 4
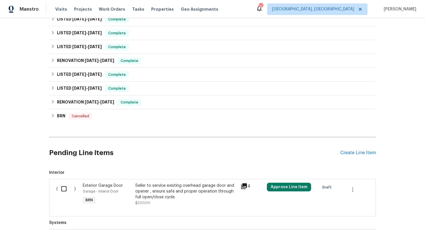
scroll to position [304, 0]
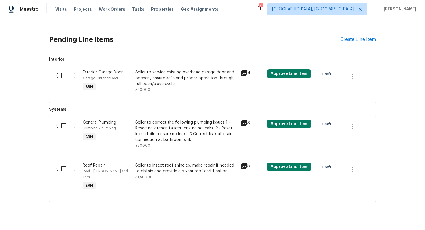
click at [64, 120] on input "checkbox" at bounding box center [66, 126] width 16 height 12
checkbox input "true"
click at [64, 71] on input "checkbox" at bounding box center [66, 76] width 16 height 12
checkbox input "true"
click at [405, 217] on span "Create Work Order" at bounding box center [391, 216] width 38 height 7
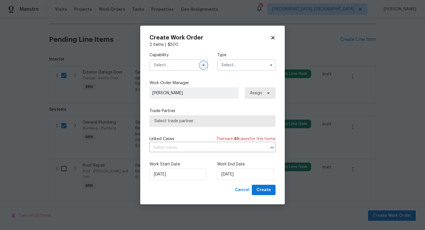
click at [203, 63] on icon "button" at bounding box center [203, 65] width 5 height 5
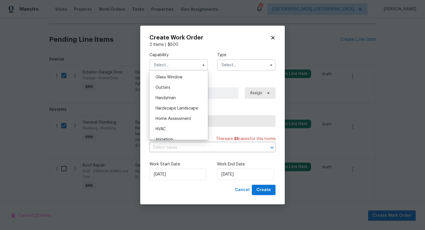
scroll to position [297, 0]
click at [188, 99] on div "Handyman" at bounding box center [178, 97] width 55 height 10
type input "Handyman"
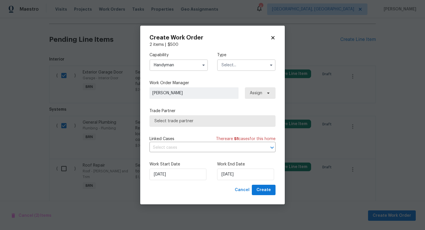
click at [233, 68] on input "text" at bounding box center [246, 65] width 58 height 12
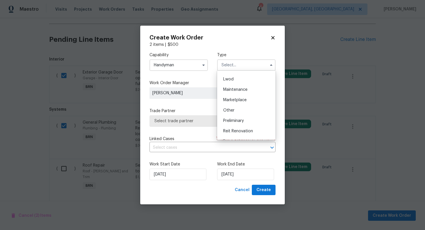
scroll to position [131, 0]
click at [241, 103] on div "Resale" at bounding box center [245, 102] width 55 height 10
type input "Resale"
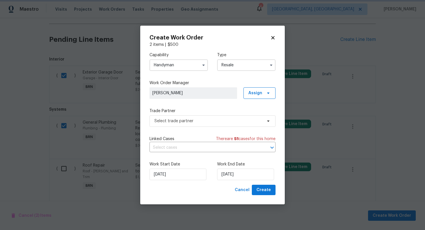
scroll to position [0, 0]
click at [197, 149] on input "text" at bounding box center [204, 148] width 110 height 9
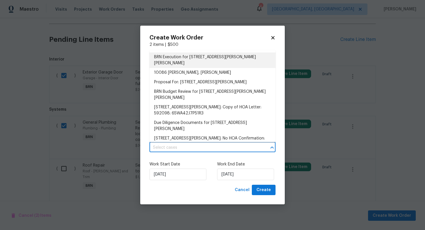
click at [209, 59] on li "BRN Execution for 10086 Henman Ter, Peyton, CO 80831" at bounding box center [212, 61] width 126 height 16
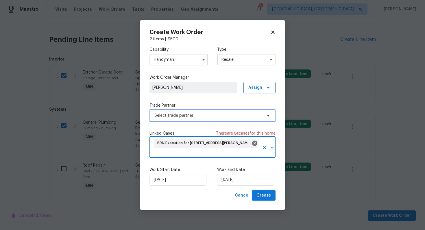
click at [186, 119] on span "Select trade partner" at bounding box center [212, 116] width 126 height 12
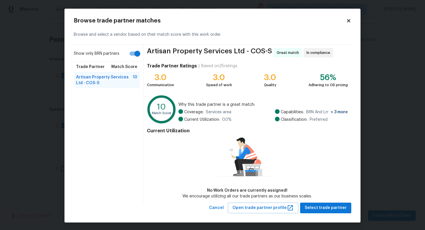
click at [139, 56] on input "Show only BRN partners" at bounding box center [137, 53] width 33 height 11
checkbox input "false"
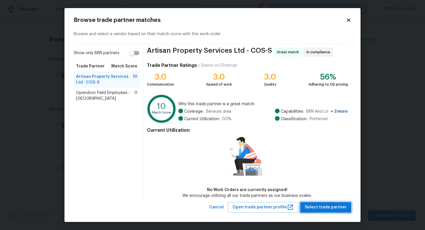
click at [322, 204] on span "Select trade partner" at bounding box center [325, 207] width 42 height 7
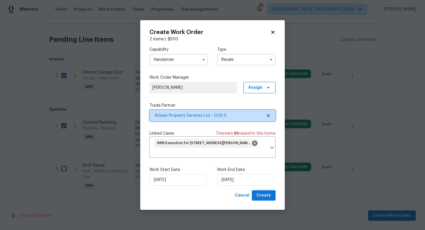
scroll to position [0, 0]
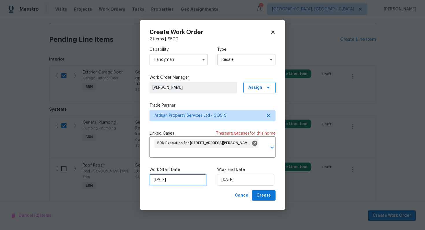
click at [159, 184] on input "[DATE]" at bounding box center [177, 180] width 57 height 12
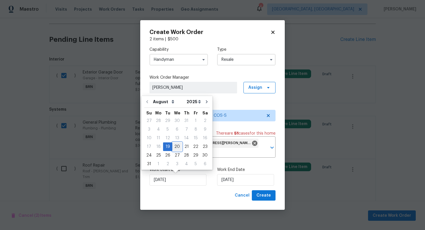
click at [174, 144] on div "20" at bounding box center [177, 147] width 10 height 8
type input "8/20/2025"
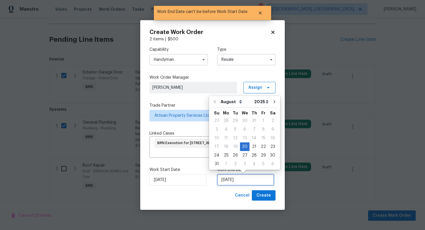
click at [234, 181] on input "8/20/2025" at bounding box center [245, 180] width 57 height 12
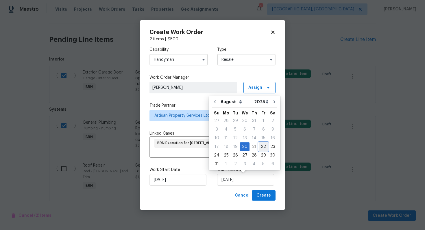
click at [261, 148] on div "22" at bounding box center [262, 147] width 9 height 8
type input "8/22/2025"
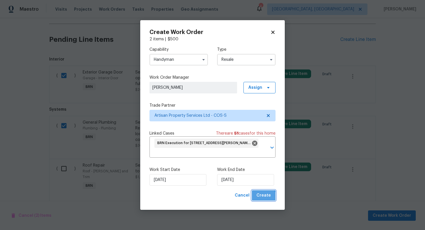
click at [261, 198] on span "Create" at bounding box center [263, 195] width 14 height 7
checkbox input "false"
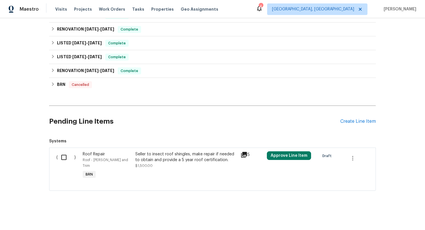
scroll to position [225, 0]
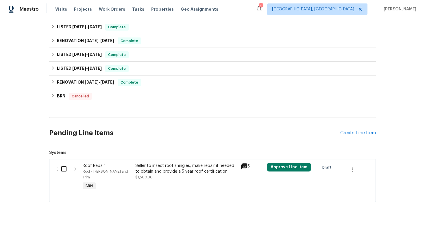
click at [59, 163] on input "checkbox" at bounding box center [66, 169] width 16 height 12
checkbox input "true"
click at [378, 213] on span "Create Work Order" at bounding box center [391, 216] width 38 height 7
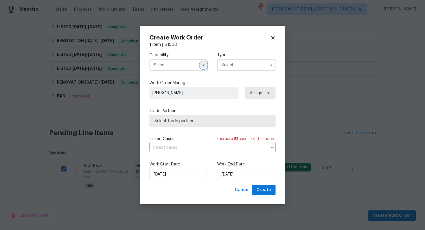
click at [203, 65] on icon "button" at bounding box center [203, 65] width 2 height 1
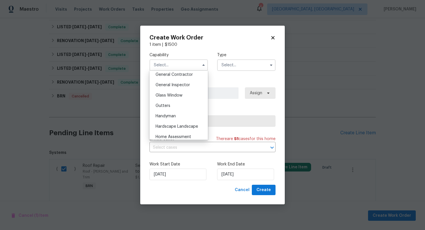
scroll to position [287, 0]
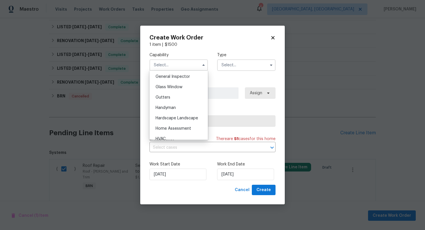
click at [184, 104] on div "Handyman" at bounding box center [178, 108] width 55 height 10
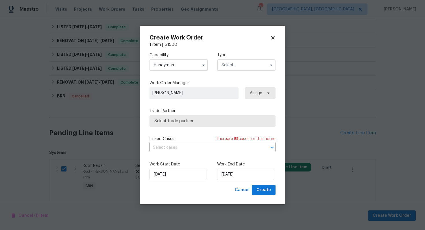
click at [234, 68] on input "text" at bounding box center [246, 65] width 58 height 12
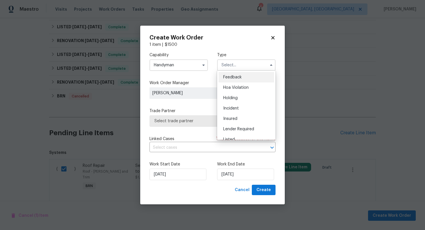
click at [193, 68] on input "Handyman" at bounding box center [178, 65] width 58 height 12
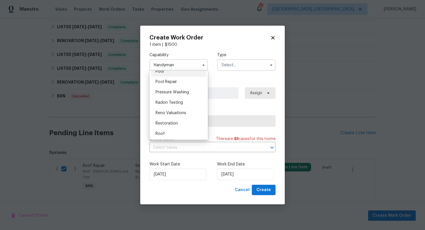
scroll to position [534, 0]
click at [179, 131] on div "Roof" at bounding box center [178, 132] width 55 height 10
type input "Roof"
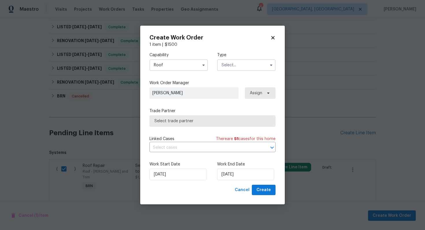
click at [236, 63] on input "text" at bounding box center [246, 65] width 58 height 12
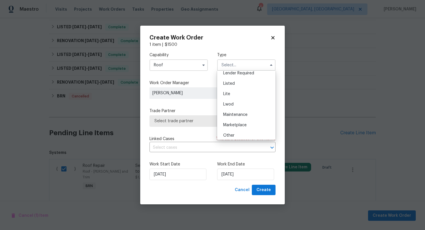
scroll to position [131, 0]
click at [236, 102] on div "Resale" at bounding box center [245, 102] width 55 height 10
type input "Resale"
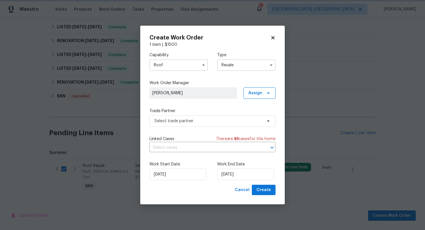
scroll to position [0, 0]
click at [199, 149] on input "text" at bounding box center [204, 148] width 110 height 9
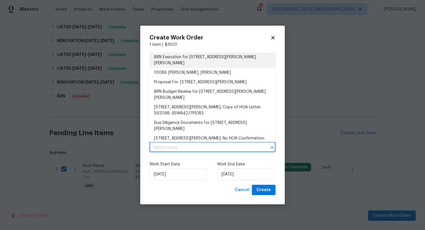
click at [222, 55] on li "BRN Execution for 10086 Henman Ter, Peyton, CO 80831" at bounding box center [212, 61] width 126 height 16
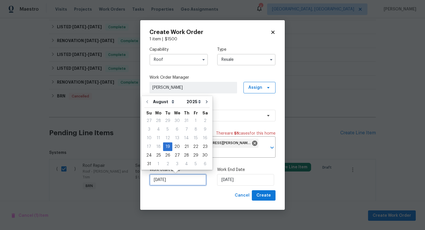
click at [163, 181] on input "8/19/2025" at bounding box center [177, 180] width 57 height 12
click at [176, 149] on div "20" at bounding box center [177, 147] width 10 height 8
type input "8/20/2025"
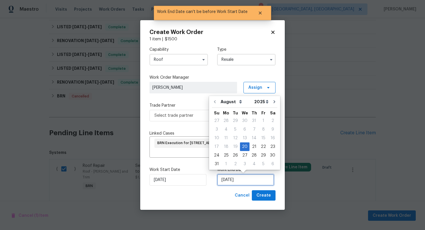
click at [225, 178] on input "8/20/2025" at bounding box center [245, 180] width 57 height 12
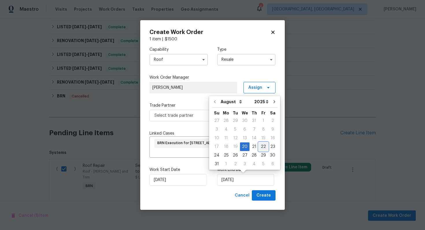
click at [259, 148] on div "22" at bounding box center [262, 147] width 9 height 8
type input "8/22/2025"
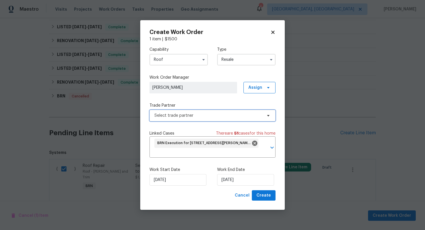
click at [222, 118] on span "Select trade partner" at bounding box center [208, 116] width 108 height 6
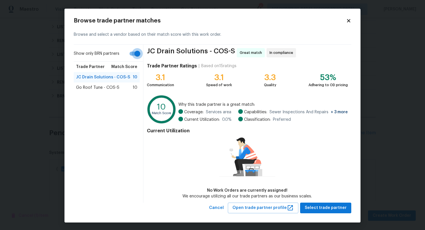
click at [137, 55] on input "Show only BRN partners" at bounding box center [137, 53] width 33 height 11
checkbox input "false"
click at [114, 89] on span "Go Roof Tune - COS-S" at bounding box center [97, 88] width 43 height 6
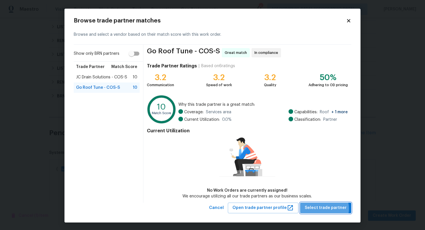
click at [326, 209] on span "Select trade partner" at bounding box center [325, 208] width 42 height 7
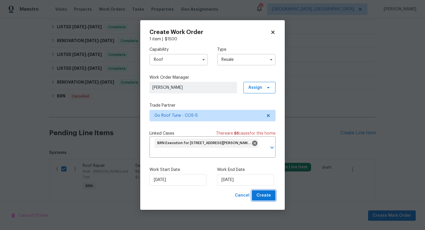
click at [264, 196] on span "Create" at bounding box center [263, 195] width 14 height 7
checkbox input "false"
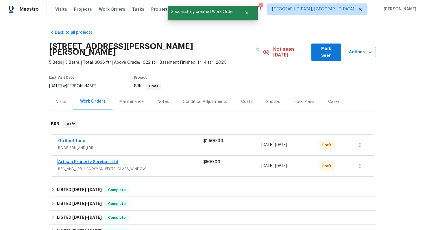
click at [111, 160] on link "Artisan Property Services Ltd" at bounding box center [88, 162] width 60 height 4
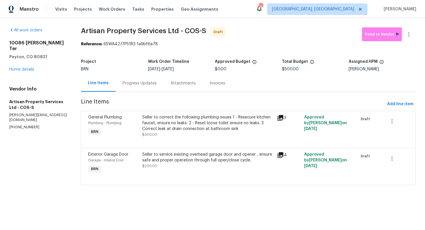
click at [141, 82] on div "Progress Updates" at bounding box center [139, 84] width 34 height 6
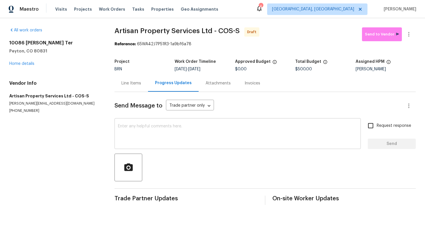
click at [183, 137] on textarea at bounding box center [237, 134] width 239 height 20
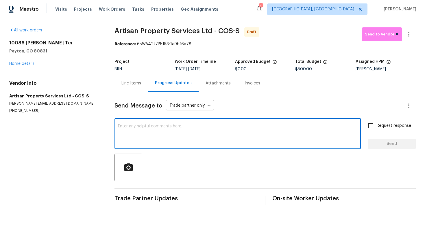
paste textarea "Hey! This is Ajay with Opendoor. I’m confirming a BRN Work Order for the proper…"
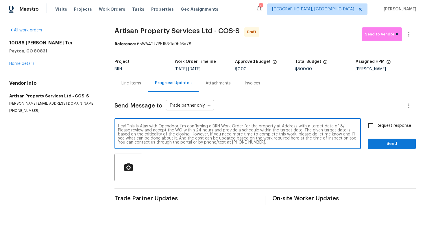
click at [285, 127] on textarea "Hey! This is Ajay with Opendoor. I’m confirming a BRN Work Order for the proper…" at bounding box center [237, 134] width 239 height 20
paste textarea "10086 Henman Ter, Peyton, CO 80831"
click at [161, 131] on textarea "Hey! This is Ajay with Opendoor. I’m confirming a BRN Work Order for the proper…" at bounding box center [237, 134] width 239 height 20
type textarea "Hey! This is Ajay with Opendoor. I’m confirming a BRN Work Order for the proper…"
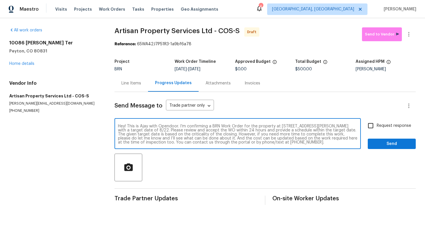
click at [385, 129] on span "Request response" at bounding box center [393, 126] width 34 height 6
click at [376, 129] on input "Request response" at bounding box center [370, 126] width 12 height 12
checkbox input "true"
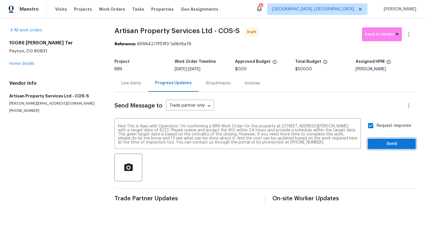
click at [386, 143] on span "Send" at bounding box center [391, 144] width 39 height 7
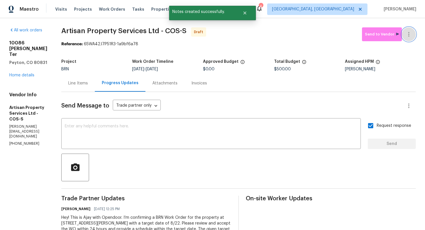
click at [409, 30] on button "button" at bounding box center [408, 34] width 14 height 14
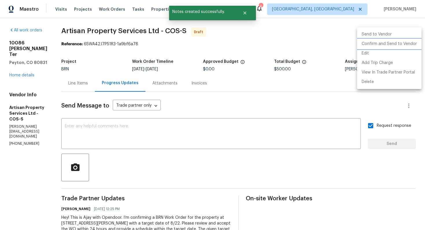
click at [402, 42] on li "Confirm and Send to Vendor" at bounding box center [389, 44] width 64 height 10
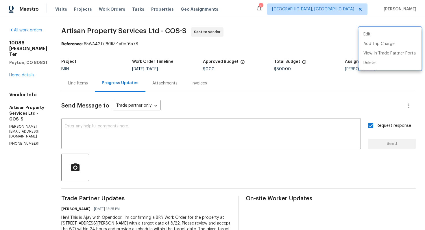
click at [214, 100] on div at bounding box center [212, 115] width 425 height 230
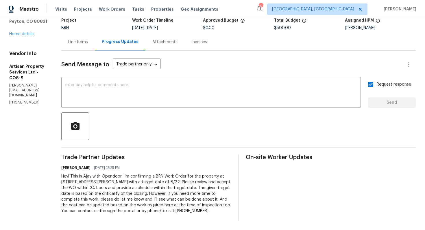
scroll to position [41, 0]
click at [134, 182] on div "Hey! This is Ajay with Opendoor. I’m confirming a BRN Work Order for the proper…" at bounding box center [146, 194] width 170 height 40
copy div "Trade Partner Updates Ajay Godson 08/19/2025 12:25 PM"
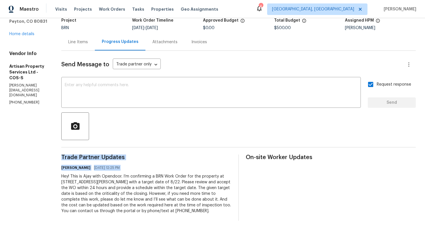
scroll to position [0, 0]
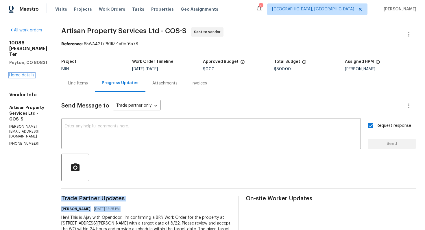
click at [29, 77] on link "Home details" at bounding box center [21, 75] width 25 height 4
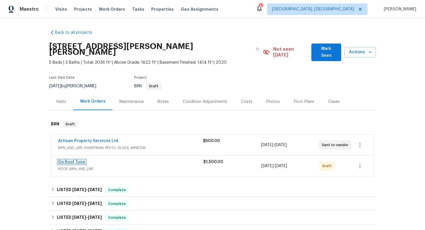
click at [75, 160] on link "Go Roof Tune" at bounding box center [71, 162] width 27 height 4
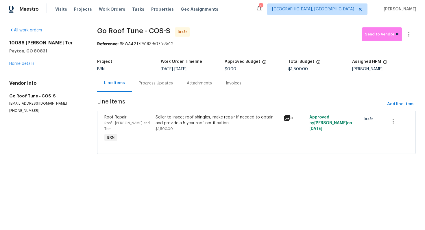
click at [154, 86] on div "Progress Updates" at bounding box center [156, 83] width 48 height 17
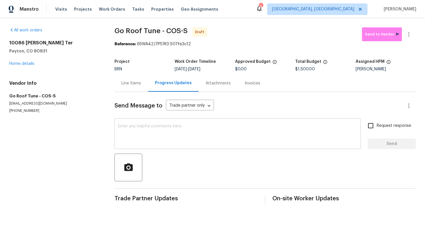
click at [166, 131] on textarea at bounding box center [237, 134] width 239 height 20
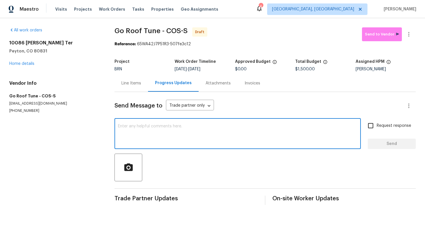
paste textarea "Hey! This is Ajay with Opendoor. I’m confirming a BRN Work Order for the proper…"
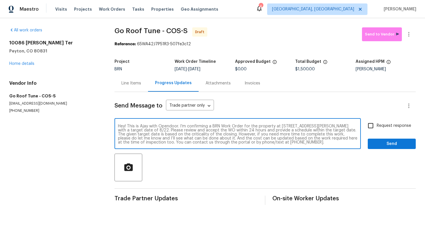
type textarea "Hey! This is Ajay with Opendoor. I’m confirming a BRN Work Order for the proper…"
click at [371, 130] on input "Request response" at bounding box center [370, 126] width 12 height 12
checkbox input "true"
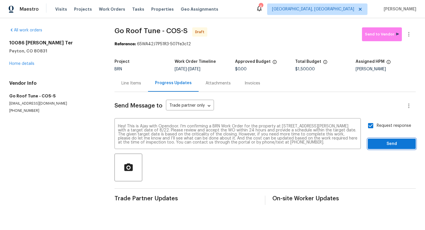
click at [397, 147] on span "Send" at bounding box center [391, 144] width 39 height 7
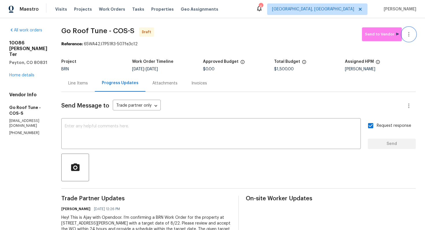
click at [410, 34] on icon "button" at bounding box center [408, 34] width 7 height 7
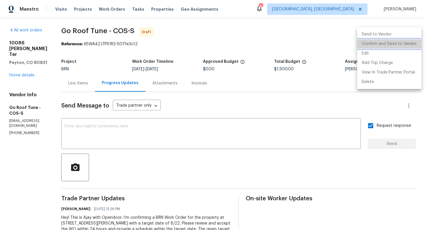
click at [403, 42] on li "Confirm and Send to Vendor" at bounding box center [389, 44] width 64 height 10
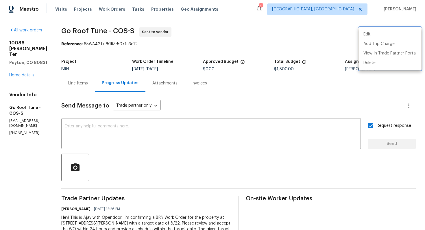
click at [27, 64] on div at bounding box center [212, 115] width 425 height 230
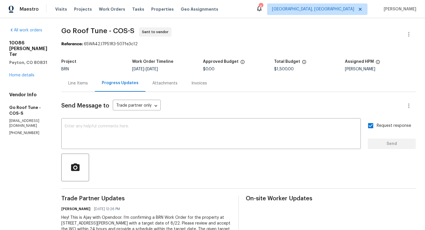
click at [95, 88] on div "Line Items" at bounding box center [78, 83] width 34 height 17
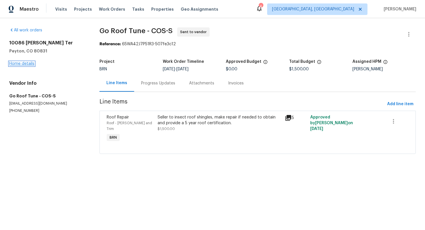
click at [30, 64] on link "Home details" at bounding box center [21, 64] width 25 height 4
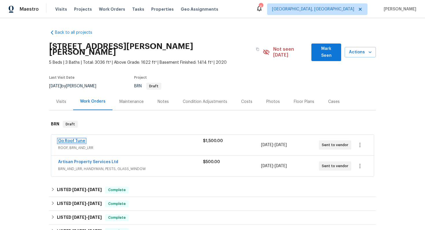
click at [79, 139] on link "Go Roof Tune" at bounding box center [71, 141] width 27 height 4
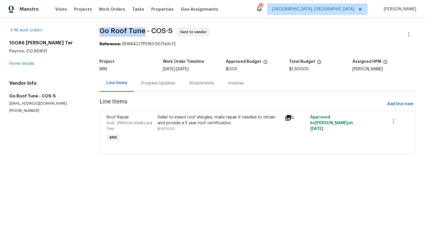
drag, startPoint x: 101, startPoint y: 30, endPoint x: 146, endPoint y: 31, distance: 45.6
click at [146, 31] on div "All work orders 10086 Henman Ter Peyton, CO 80831 Home details Vendor Info Go R…" at bounding box center [212, 94] width 425 height 152
copy span "Go Roof Tune"
click at [245, 15] on div "Maestro Visits Projects Work Orders Tasks Properties Geo Assignments 4 Albuquer…" at bounding box center [212, 9] width 425 height 18
click at [27, 64] on link "Home details" at bounding box center [21, 64] width 25 height 4
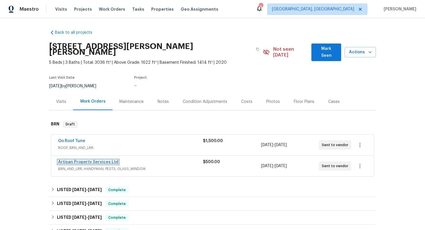
click at [68, 160] on link "Artisan Property Services Ltd" at bounding box center [88, 162] width 60 height 4
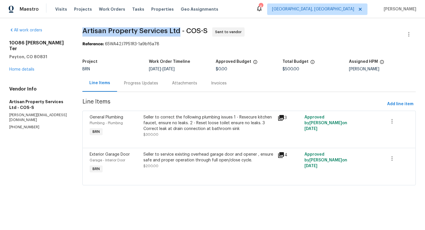
drag, startPoint x: 80, startPoint y: 30, endPoint x: 178, endPoint y: 32, distance: 97.6
click at [178, 32] on div "All work orders 10086 Henman Ter Peyton, CO 80831 Home details Vendor Info Arti…" at bounding box center [212, 110] width 425 height 184
copy span "Artisan Property Services Ltd"
click at [264, 10] on div "Maestro Visits Projects Work Orders Tasks Properties Geo Assignments 4 Albuquer…" at bounding box center [212, 9] width 425 height 18
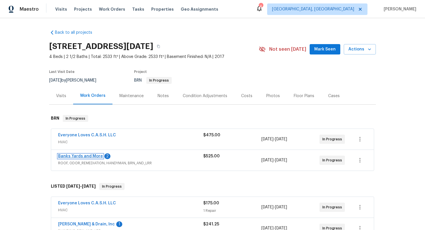
click at [91, 156] on link "Banks Yards and More" at bounding box center [80, 157] width 45 height 4
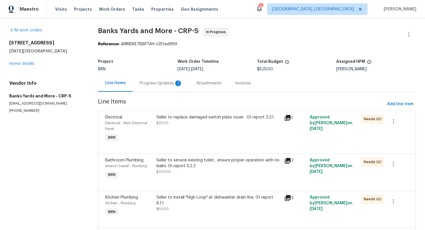
click at [154, 80] on div "Progress Updates 2" at bounding box center [161, 83] width 57 height 17
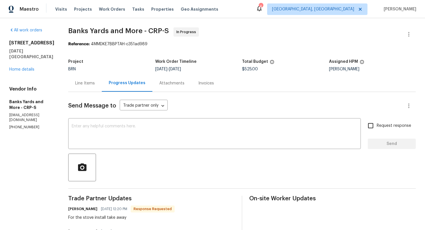
click at [93, 86] on div "Line Items" at bounding box center [85, 84] width 20 height 6
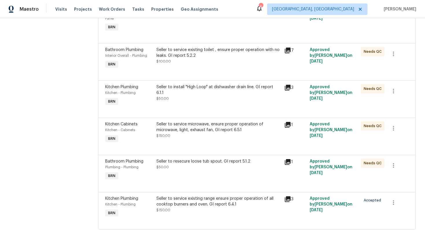
scroll to position [127, 0]
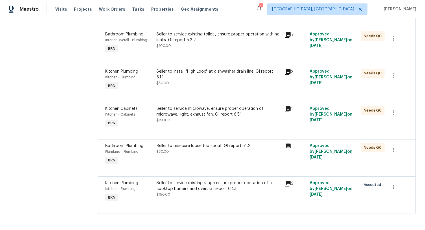
click at [191, 122] on div "Seller to service microwave, ensure proper operation of microwave, light, exhau…" at bounding box center [218, 114] width 124 height 17
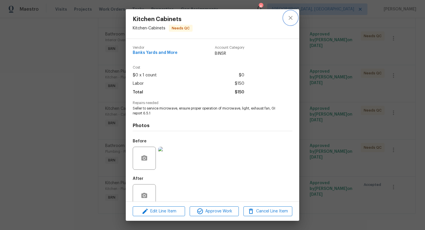
click at [288, 23] on button "close" at bounding box center [290, 18] width 14 height 14
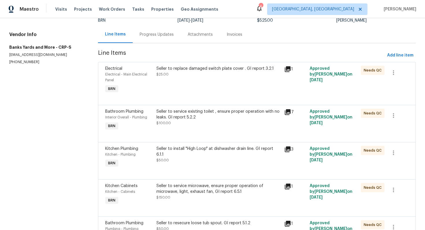
scroll to position [48, 0]
click at [224, 92] on div "Seller to replace damaged switch plate cover . GI report 3.2.1 $25.00" at bounding box center [219, 81] width 128 height 32
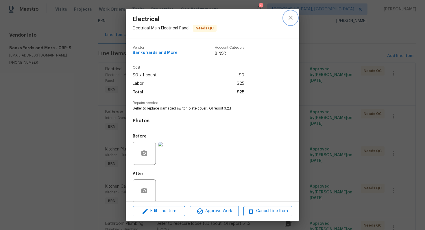
click at [291, 21] on icon "close" at bounding box center [290, 17] width 7 height 7
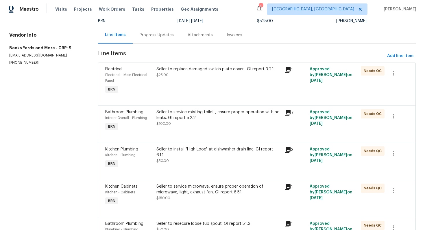
scroll to position [0, 0]
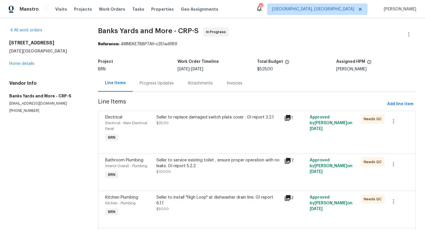
click at [173, 84] on div "Progress Updates" at bounding box center [157, 83] width 48 height 17
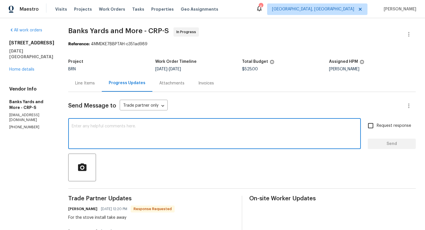
click at [167, 136] on textarea at bounding box center [214, 134] width 285 height 20
type textarea "Got it, I'll review the cost and update you."
click at [378, 129] on span "Request response" at bounding box center [393, 126] width 34 height 6
click at [376, 129] on input "Request response" at bounding box center [370, 126] width 12 height 12
checkbox input "true"
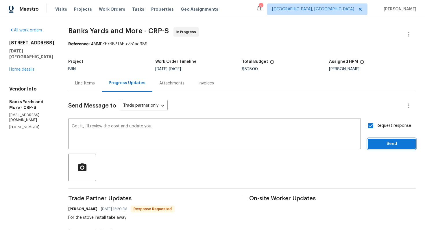
click at [377, 144] on span "Send" at bounding box center [391, 144] width 39 height 7
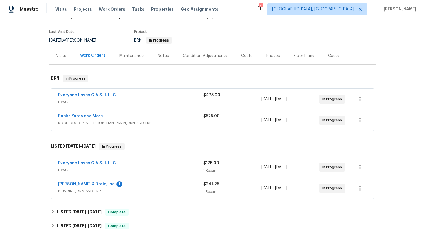
scroll to position [54, 0]
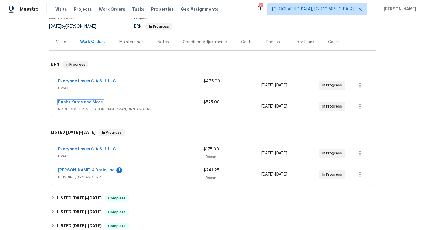
click at [91, 103] on link "Banks Yards and More" at bounding box center [80, 103] width 45 height 4
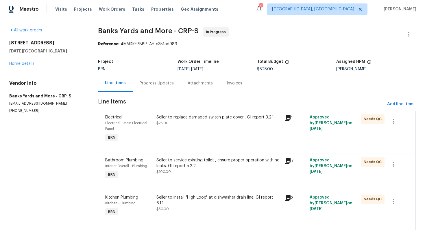
click at [160, 84] on div "Progress Updates" at bounding box center [157, 84] width 34 height 6
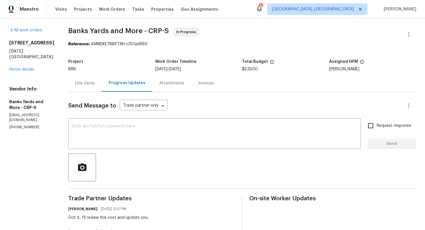
click at [85, 85] on div "Line Items" at bounding box center [85, 84] width 20 height 6
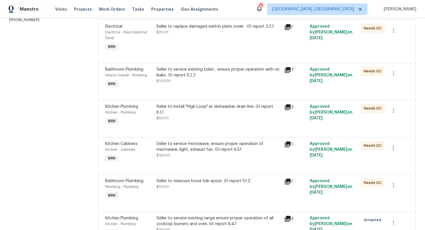
scroll to position [127, 0]
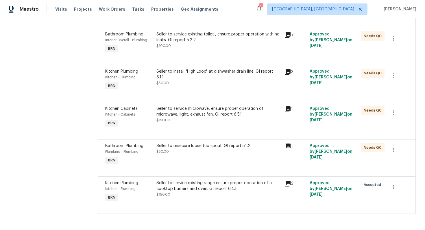
click at [190, 187] on div "Seller to service existing range ensure proper operation of all cooktop burners…" at bounding box center [218, 187] width 124 height 12
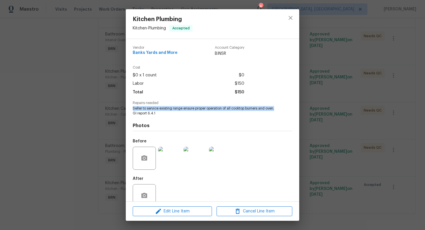
drag, startPoint x: 131, startPoint y: 108, endPoint x: 142, endPoint y: 112, distance: 11.0
click at [142, 112] on div "Vendor Banks Yards and More Account Category BINSR Cost $0 x 1 count $0 Labor $…" at bounding box center [212, 120] width 173 height 163
copy span "Seller to service existing range ensure proper operation of all cooktop burners…"
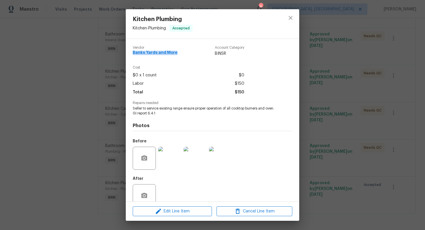
drag, startPoint x: 131, startPoint y: 54, endPoint x: 178, endPoint y: 55, distance: 46.5
click at [178, 55] on div "Vendor Banks Yards and More Account Category BINSR Cost $0 x 1 count $0 Labor $…" at bounding box center [212, 120] width 173 height 163
copy span "Banks Yards and More"
click at [96, 86] on div "Kitchen Plumbing Kitchen - Plumbing Accepted Vendor Banks Yards and More Accoun…" at bounding box center [212, 115] width 425 height 230
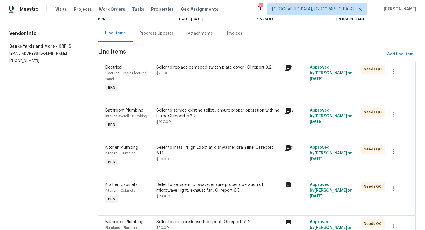
scroll to position [0, 0]
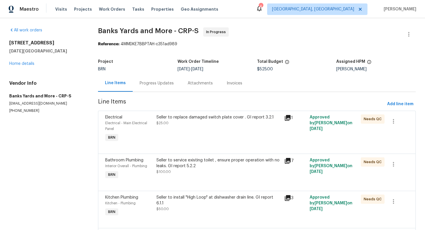
click at [141, 79] on div "Progress Updates" at bounding box center [157, 83] width 48 height 17
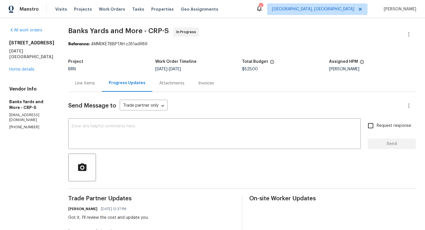
click at [96, 87] on div "Line Items" at bounding box center [85, 83] width 34 height 17
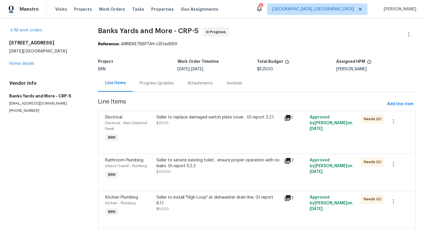
click at [165, 88] on div "Progress Updates" at bounding box center [157, 83] width 48 height 17
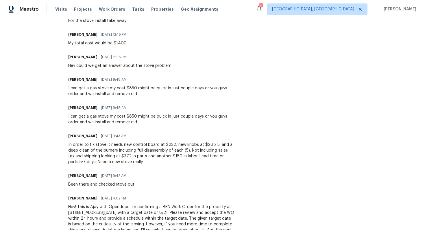
scroll to position [220, 0]
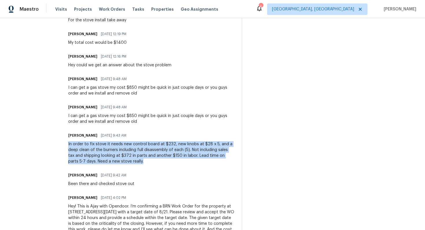
drag, startPoint x: 67, startPoint y: 145, endPoint x: 131, endPoint y: 160, distance: 66.1
click at [131, 160] on div "All work orders [STREET_ADDRESS][DATE] Home details Vendor Info Banks Yards and…" at bounding box center [212, 29] width 425 height 463
copy div "In order to fix stove it needs new control board at $232, new knobs at $28 x 5,…"
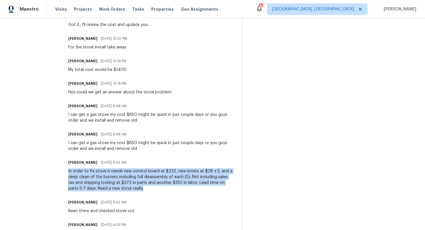
scroll to position [184, 0]
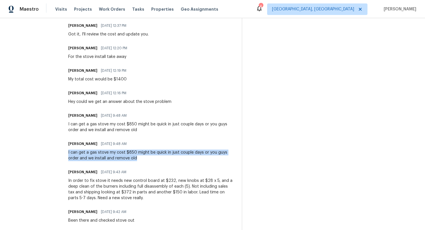
drag, startPoint x: 66, startPoint y: 151, endPoint x: 133, endPoint y: 162, distance: 68.1
click at [133, 162] on div "All work orders [STREET_ADDRESS][DATE] Home details Vendor Info Banks Yards and…" at bounding box center [212, 66] width 425 height 463
copy div "I can get a gas stove my cost $850 might be quick in just couple days or you gu…"
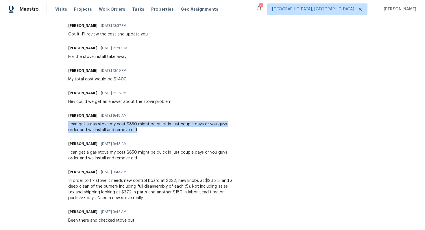
drag, startPoint x: 66, startPoint y: 125, endPoint x: 129, endPoint y: 129, distance: 62.2
click at [129, 129] on div "All work orders [STREET_ADDRESS][DATE] Home details Vendor Info Banks Yards and…" at bounding box center [212, 66] width 425 height 463
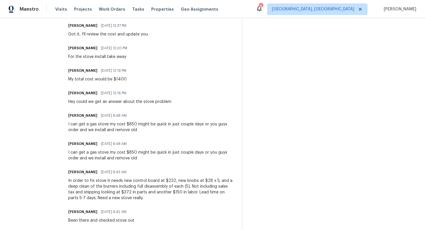
click at [129, 114] on div "[PERSON_NAME] [DATE] 9:48 AM" at bounding box center [151, 116] width 166 height 8
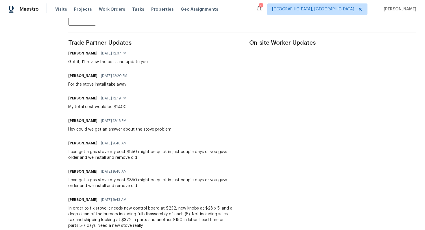
scroll to position [143, 0]
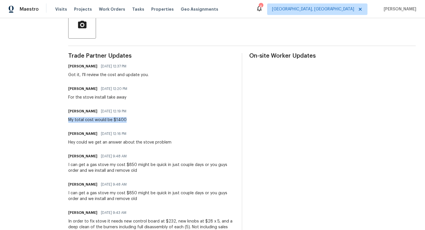
drag, startPoint x: 68, startPoint y: 120, endPoint x: 127, endPoint y: 118, distance: 59.2
click at [127, 119] on div "My total cost would be $1400" at bounding box center [99, 120] width 62 height 6
copy div "My total cost would be $1400"
drag, startPoint x: 67, startPoint y: 99, endPoint x: 134, endPoint y: 99, distance: 67.6
click at [134, 99] on div "All work orders [STREET_ADDRESS][DATE] Home details Vendor Info Banks Yards and…" at bounding box center [212, 106] width 425 height 463
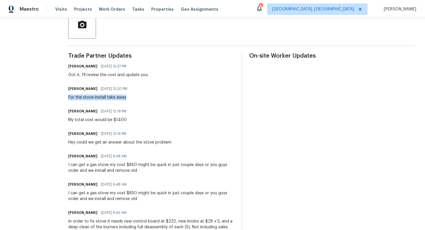
copy div "For the stove install take away"
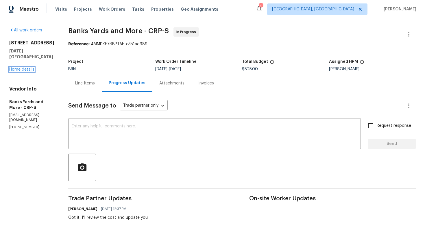
click at [30, 70] on link "Home details" at bounding box center [21, 70] width 25 height 4
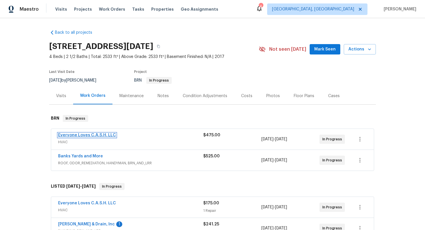
click at [79, 134] on link "Everyone Loves C.A.S.H. LLC" at bounding box center [87, 135] width 58 height 4
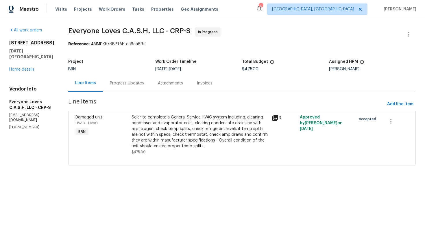
click at [146, 87] on div "Progress Updates" at bounding box center [127, 83] width 48 height 17
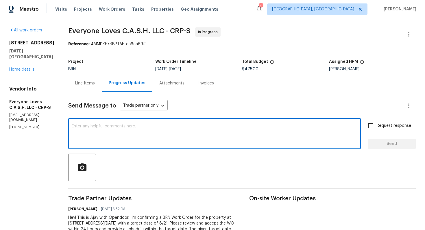
click at [228, 127] on textarea at bounding box center [214, 134] width 285 height 20
paste textarea "Thank you for accepting the WO! Could you please provide me with the scheduled …"
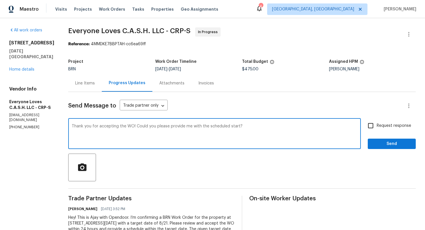
type textarea "Thank you for accepting the WO! Could you please provide me with the scheduled …"
click at [375, 126] on input "Request response" at bounding box center [370, 126] width 12 height 12
checkbox input "true"
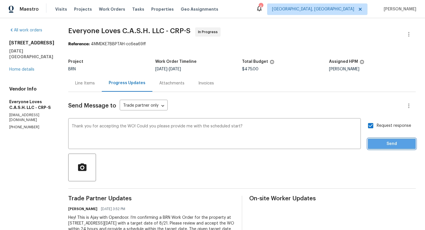
click at [379, 140] on button "Send" at bounding box center [391, 144] width 48 height 11
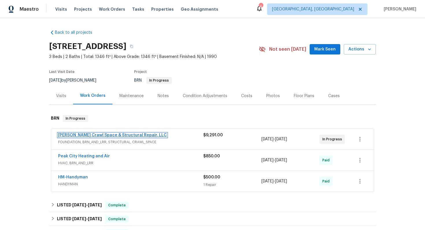
click at [91, 136] on link "Falcone Crawl Space & Structural Repair, LLC" at bounding box center [112, 135] width 109 height 4
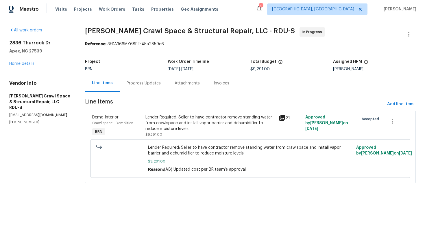
click at [154, 88] on div "Progress Updates" at bounding box center [144, 83] width 48 height 17
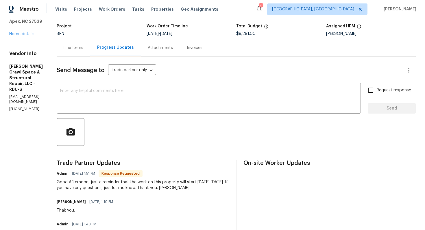
scroll to position [38, 0]
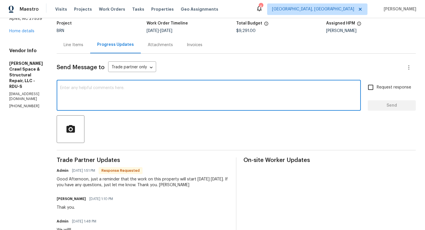
click at [163, 91] on textarea at bounding box center [208, 96] width 297 height 20
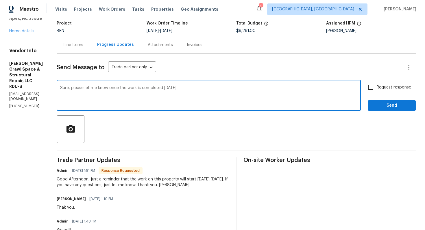
click at [215, 88] on textarea "Sure, please let me know once the work is completed tomorrow" at bounding box center [208, 96] width 297 height 20
type textarea "Sure, please let me know once the work is completed tomorrow."
click at [386, 86] on span "Request response" at bounding box center [393, 88] width 34 height 6
click at [376, 86] on input "Request response" at bounding box center [370, 87] width 12 height 12
checkbox input "true"
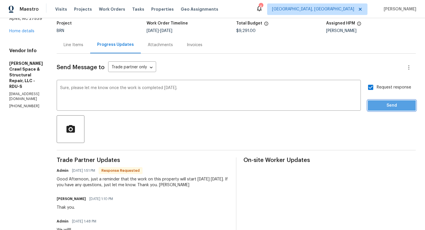
click at [384, 107] on span "Send" at bounding box center [391, 105] width 39 height 7
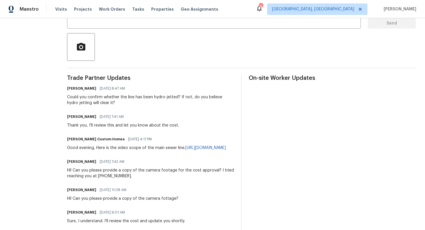
scroll to position [122, 0]
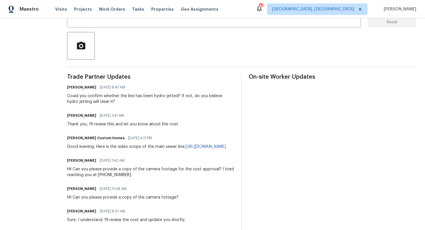
drag, startPoint x: 75, startPoint y: 152, endPoint x: 201, endPoint y: 156, distance: 126.0
click at [201, 156] on div "All work orders [STREET_ADDRESS] Home details Vendor Info [PERSON_NAME] Custom …" at bounding box center [212, 193] width 425 height 594
copy link "[URL][DOMAIN_NAME]"
